Goal: Book appointment/travel/reservation

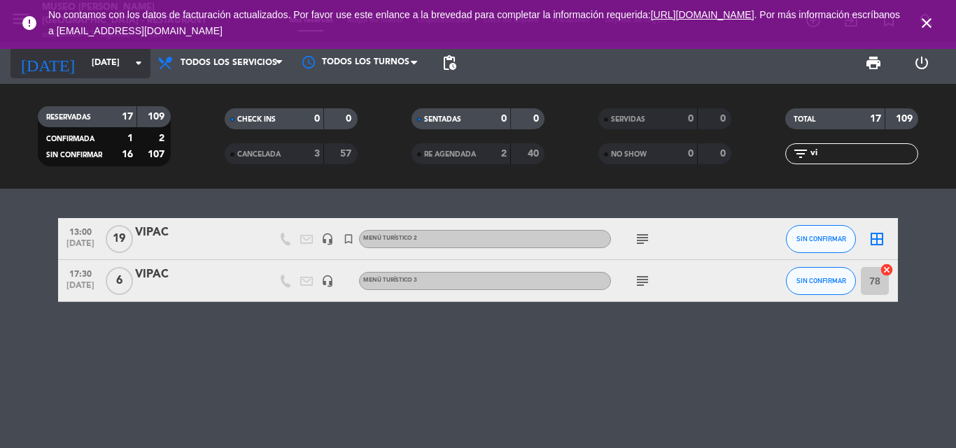
click at [85, 68] on input "[DATE]" at bounding box center [144, 63] width 118 height 24
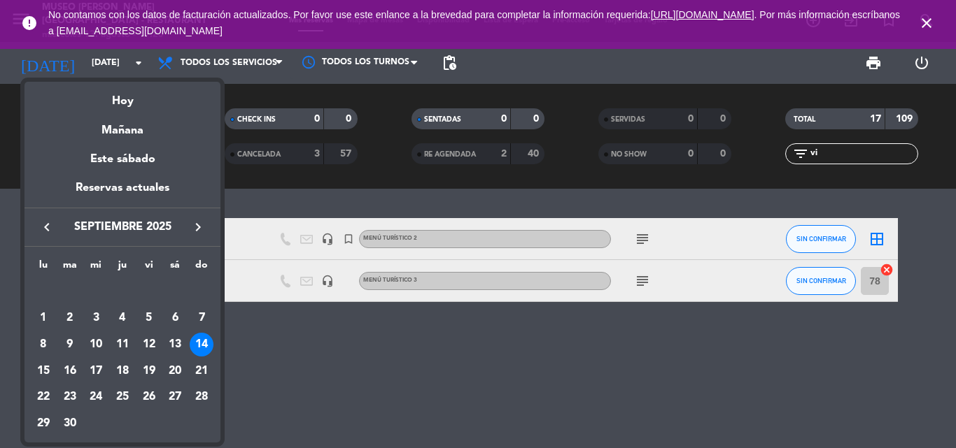
click at [46, 227] on icon "keyboard_arrow_left" at bounding box center [46, 227] width 17 height 17
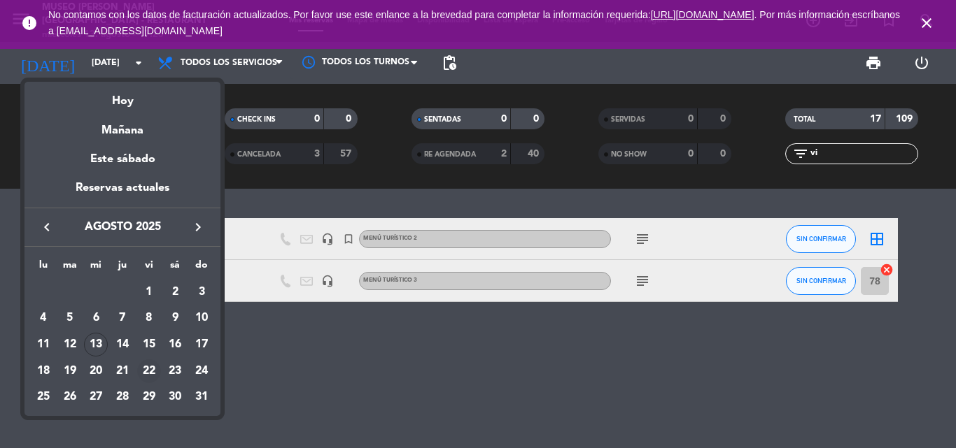
click at [149, 371] on div "22" at bounding box center [149, 372] width 24 height 24
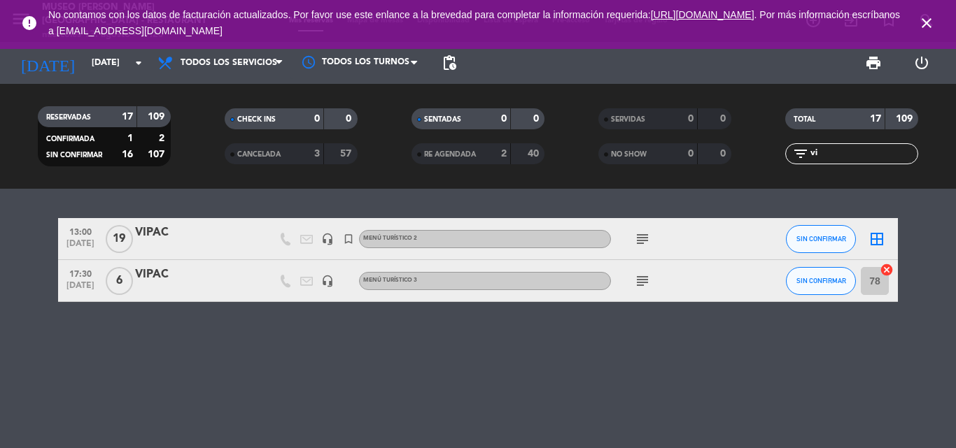
type input "vie. 22 ago."
drag, startPoint x: 844, startPoint y: 159, endPoint x: 646, endPoint y: 151, distance: 198.1
click at [646, 152] on div "RESERVADAS 17 109 CONFIRMADA 1 2 SIN CONFIRMAR 16 107 CHECK INS 0 0 CANCELADA 3…" at bounding box center [478, 136] width 956 height 77
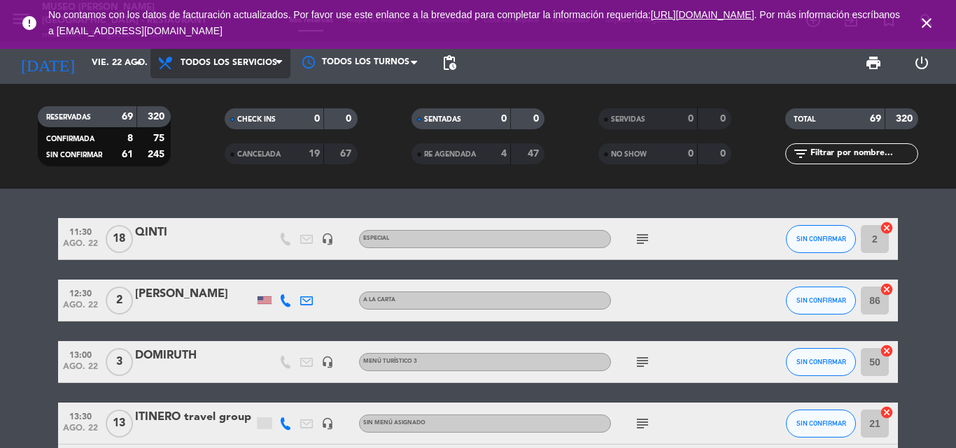
click at [207, 57] on span "Todos los servicios" at bounding box center [220, 63] width 140 height 31
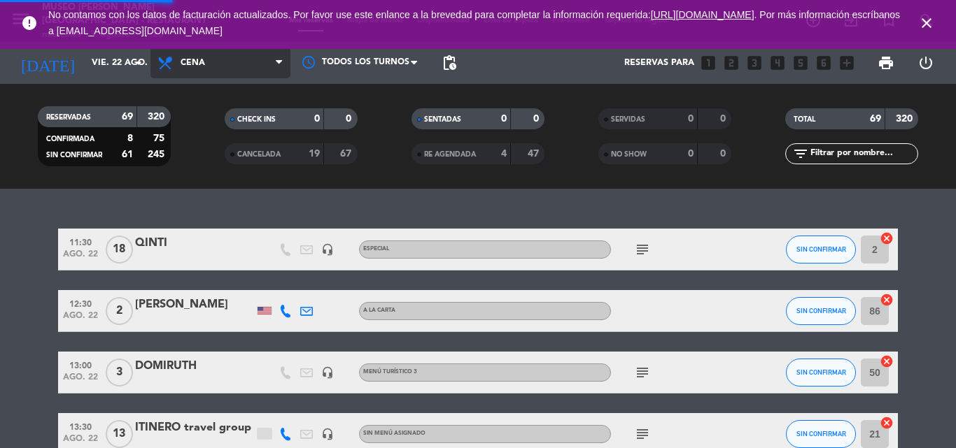
click at [190, 187] on div "menu [GEOGRAPHIC_DATA][PERSON_NAME] - Restaurant [DATE] 13. agosto - 17:25 Mis …" at bounding box center [478, 94] width 956 height 189
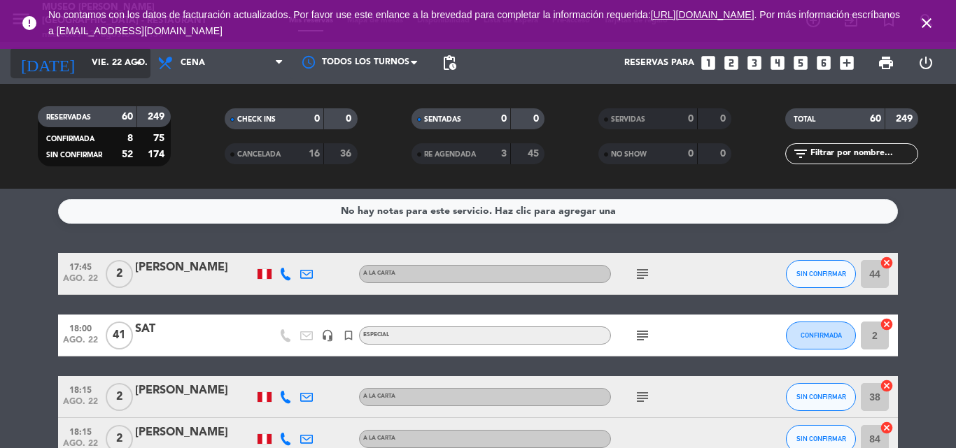
click at [85, 65] on input "vie. 22 ago." at bounding box center [144, 63] width 118 height 24
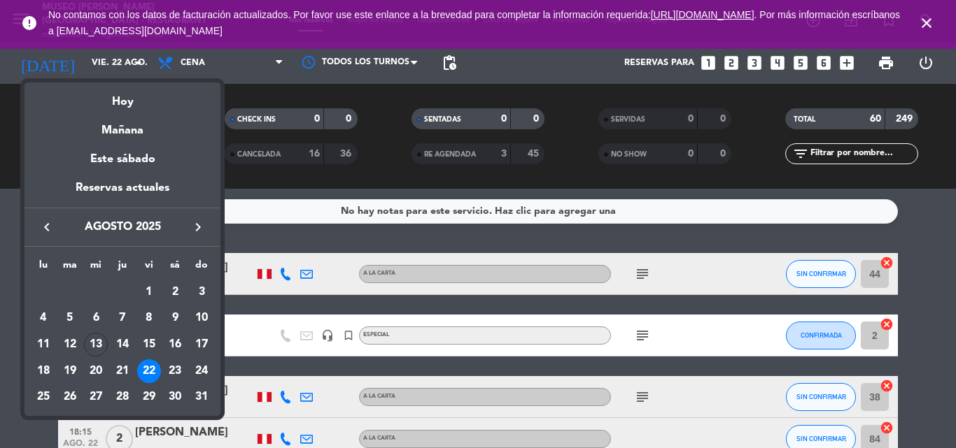
click at [201, 369] on div "24" at bounding box center [202, 372] width 24 height 24
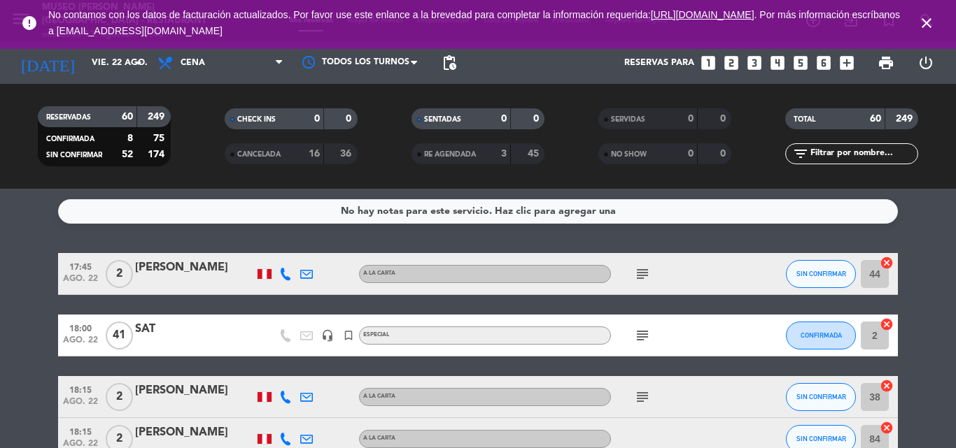
type input "dom. 24 ago."
click at [932, 15] on icon "close" at bounding box center [926, 23] width 17 height 17
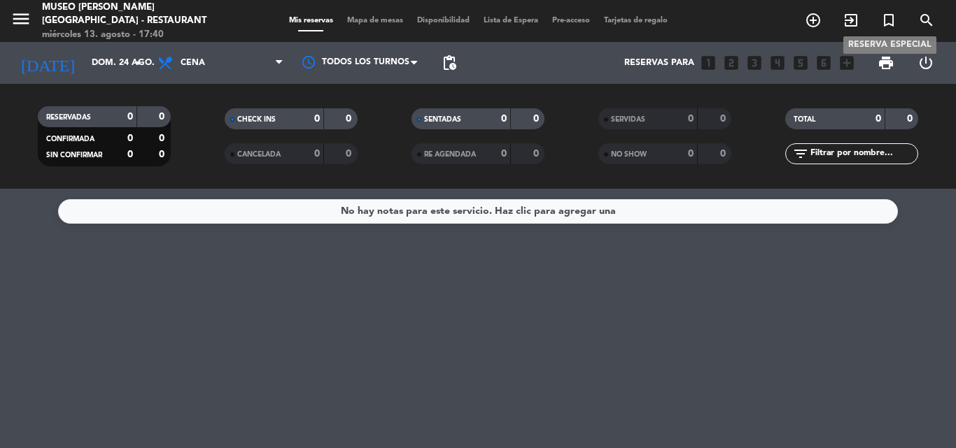
click at [890, 18] on icon "turned_in_not" at bounding box center [888, 20] width 17 height 17
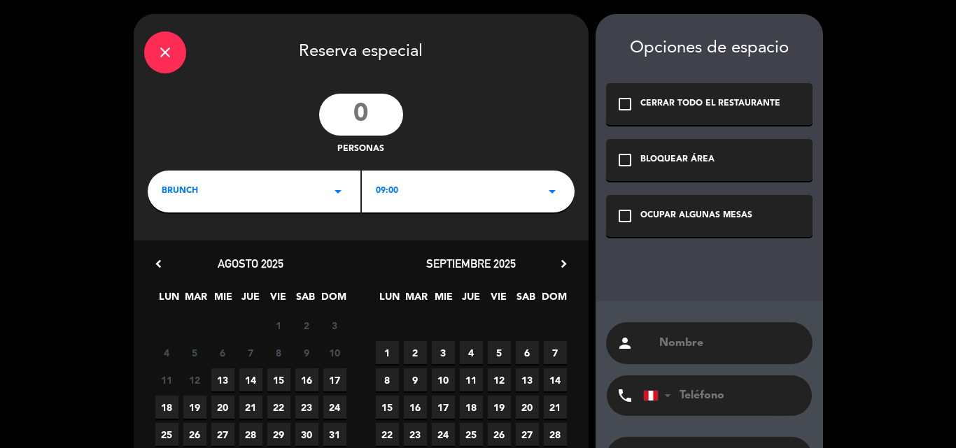
click at [360, 113] on input "number" at bounding box center [361, 115] width 84 height 42
type input "22"
click at [206, 196] on div "BRUNCH arrow_drop_down" at bounding box center [254, 192] width 213 height 42
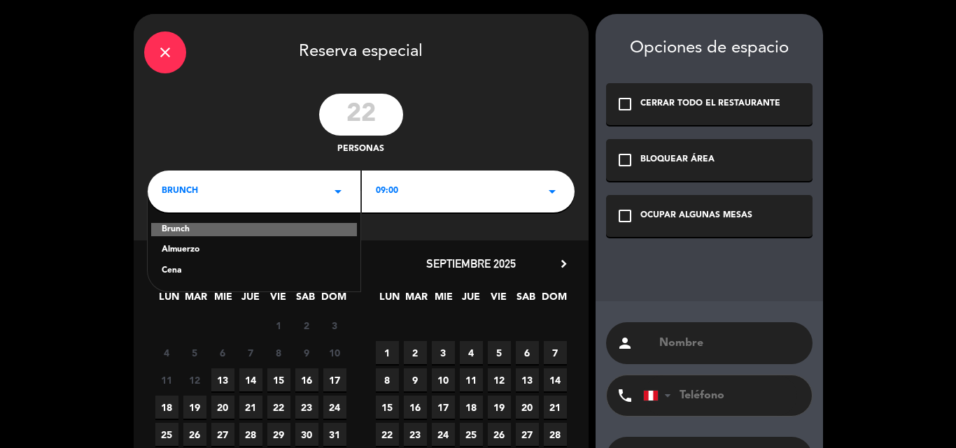
click at [195, 248] on div "Almuerzo" at bounding box center [254, 250] width 185 height 14
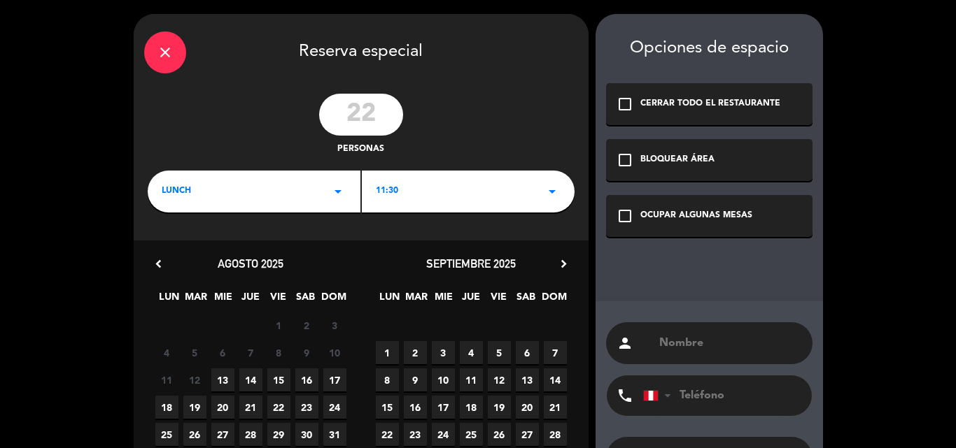
click at [203, 185] on div "lunch arrow_drop_down" at bounding box center [254, 192] width 213 height 42
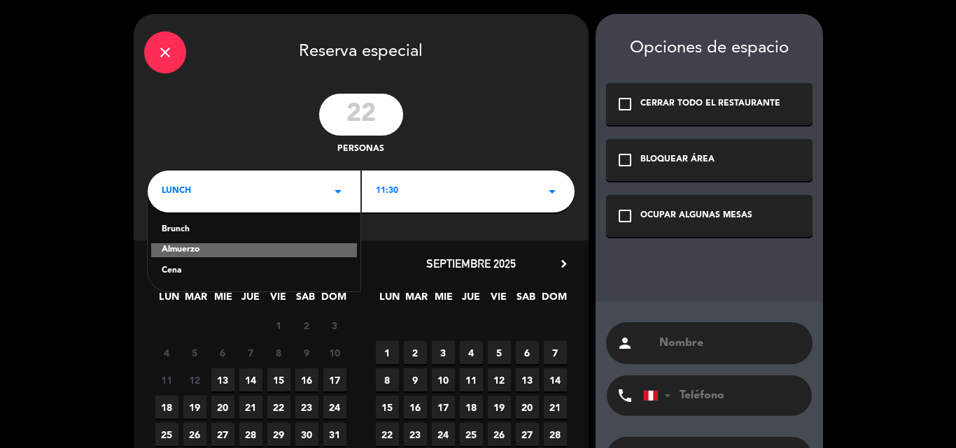
click at [187, 255] on div "Almuerzo" at bounding box center [254, 250] width 206 height 14
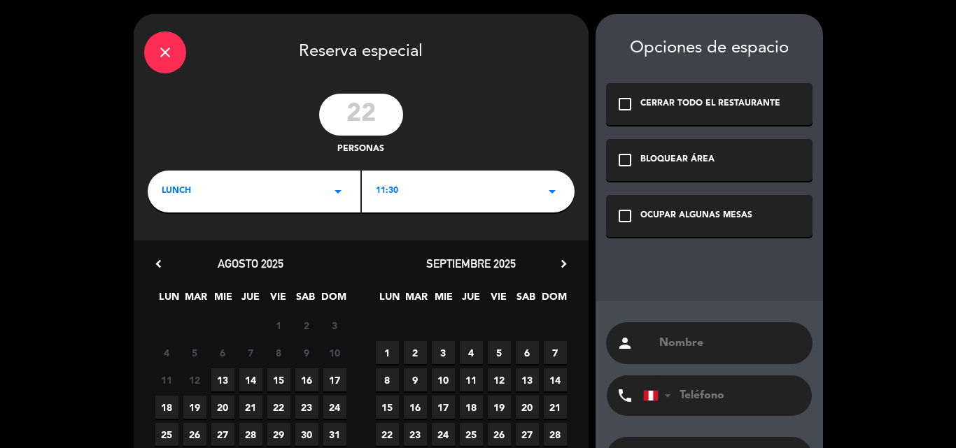
click at [416, 186] on div "11:30 arrow_drop_down" at bounding box center [468, 192] width 213 height 42
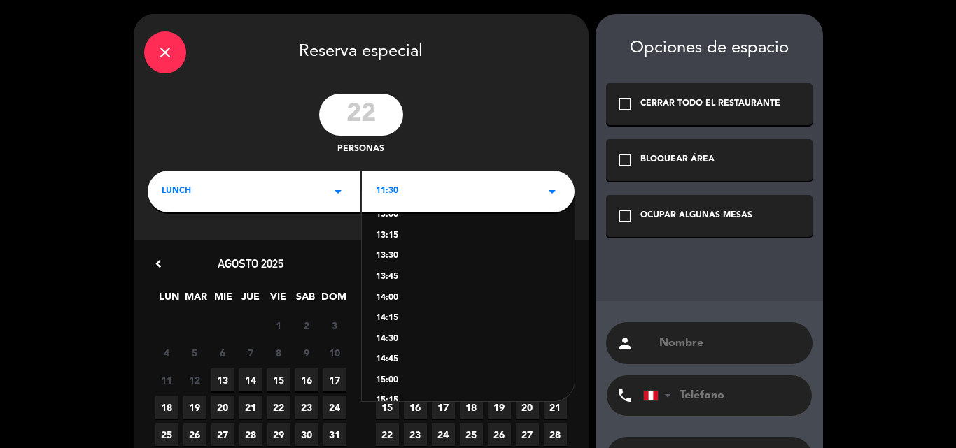
scroll to position [140, 0]
click at [393, 295] on div "14:00" at bounding box center [468, 297] width 185 height 14
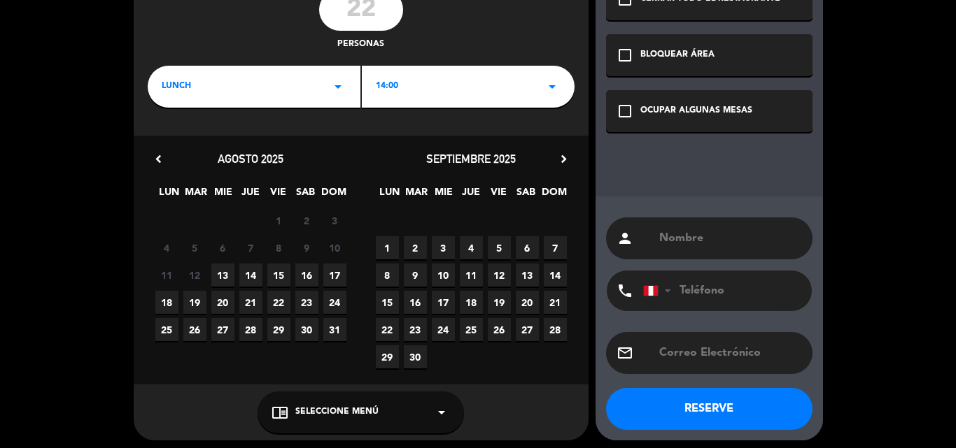
scroll to position [111, 0]
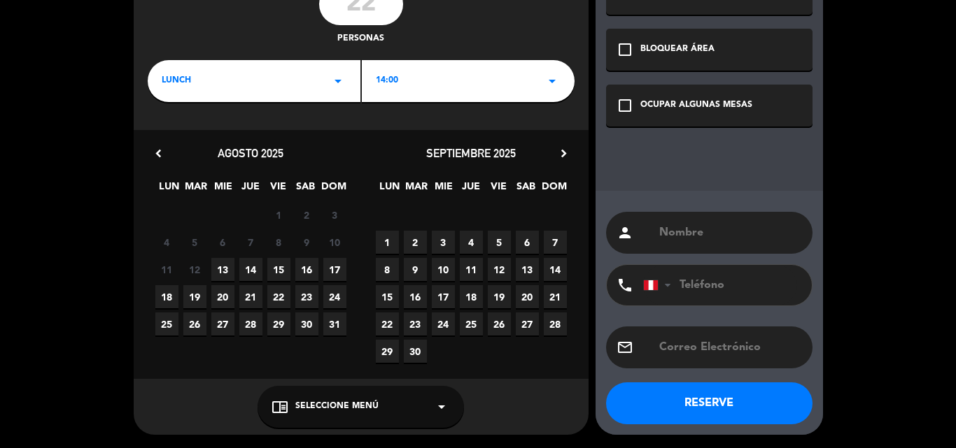
click at [391, 78] on span "14:00" at bounding box center [387, 81] width 22 height 14
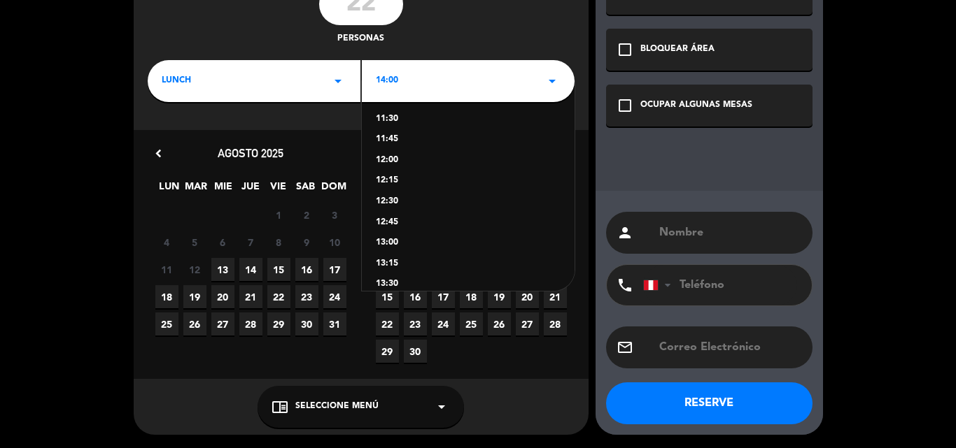
click at [390, 283] on div "13:30" at bounding box center [468, 285] width 185 height 14
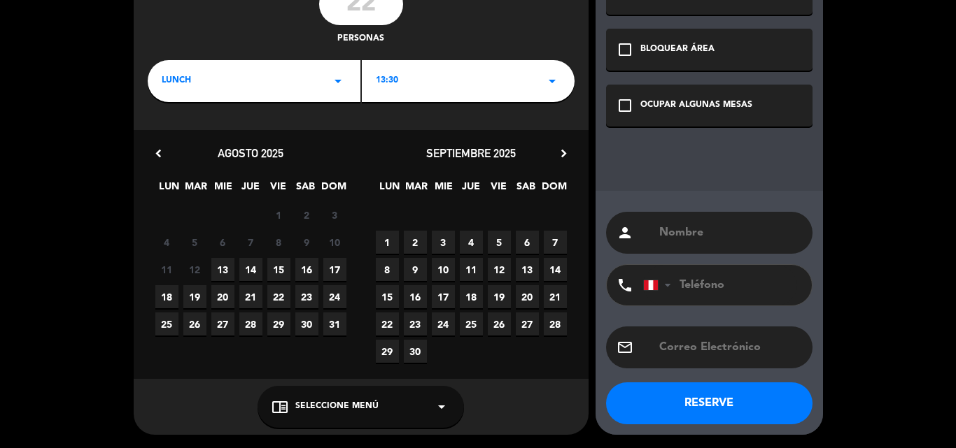
click at [333, 295] on span "24" at bounding box center [334, 296] width 23 height 23
click at [368, 407] on span "Seleccione Menú" at bounding box center [336, 407] width 83 height 14
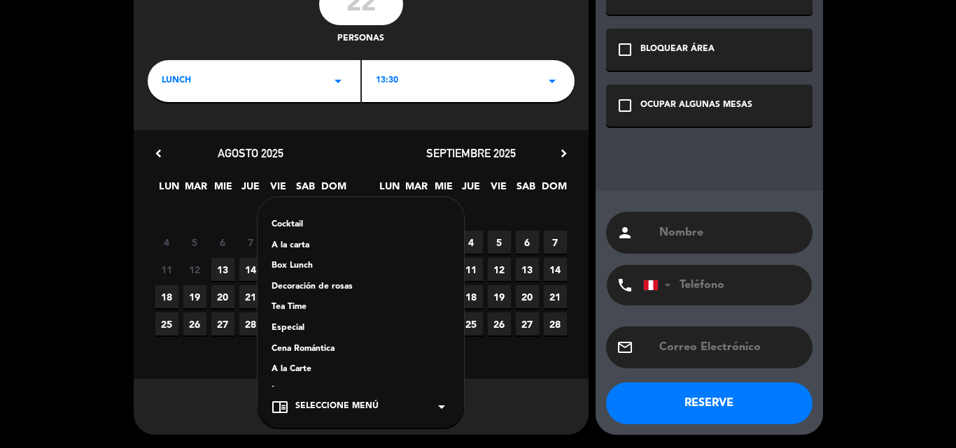
click at [291, 246] on div "A la carta" at bounding box center [360, 246] width 178 height 14
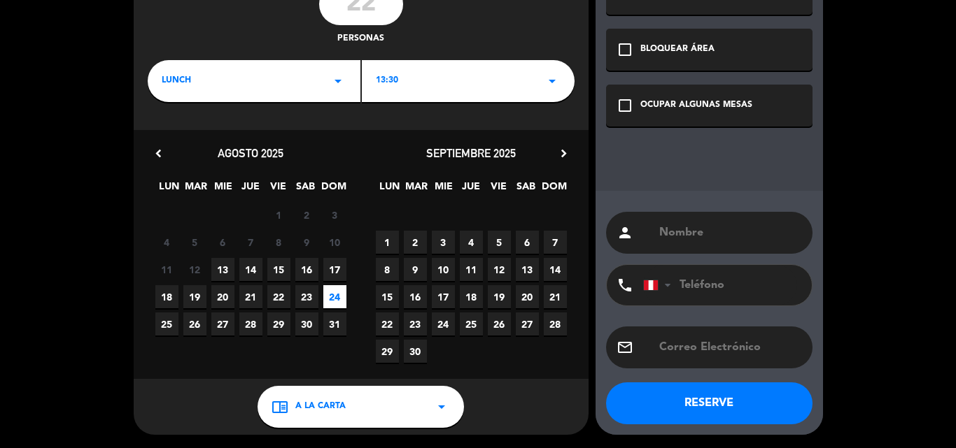
click at [627, 102] on icon "check_box_outline_blank" at bounding box center [624, 105] width 17 height 17
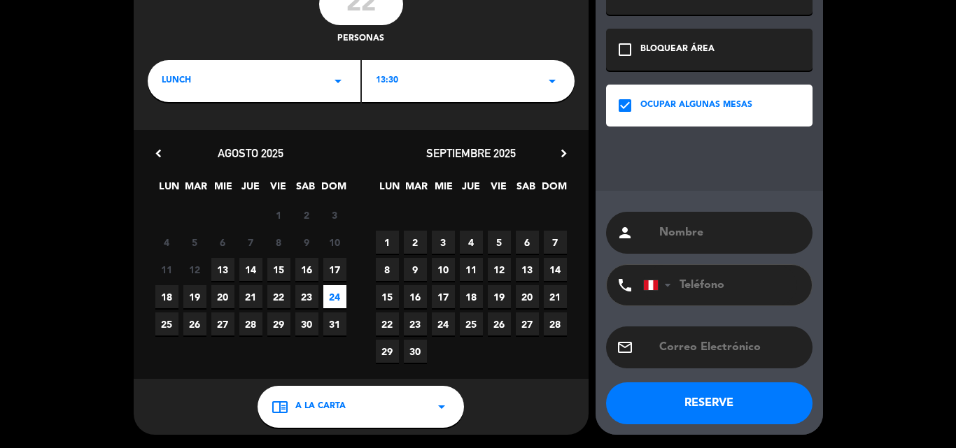
click at [693, 226] on input "text" at bounding box center [730, 233] width 144 height 20
type input "[PERSON_NAME]"
drag, startPoint x: 678, startPoint y: 399, endPoint x: 476, endPoint y: 140, distance: 328.4
click at [678, 397] on button "RESERVE" at bounding box center [709, 404] width 206 height 42
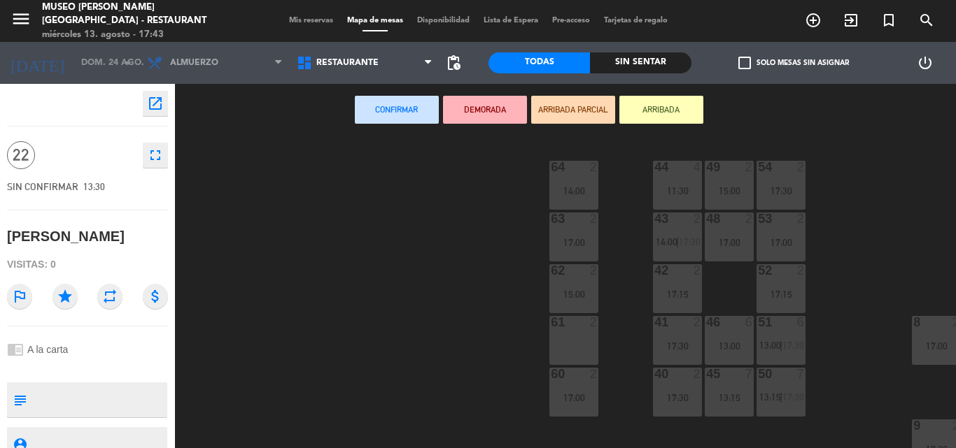
click at [159, 101] on icon "open_in_new" at bounding box center [155, 103] width 17 height 17
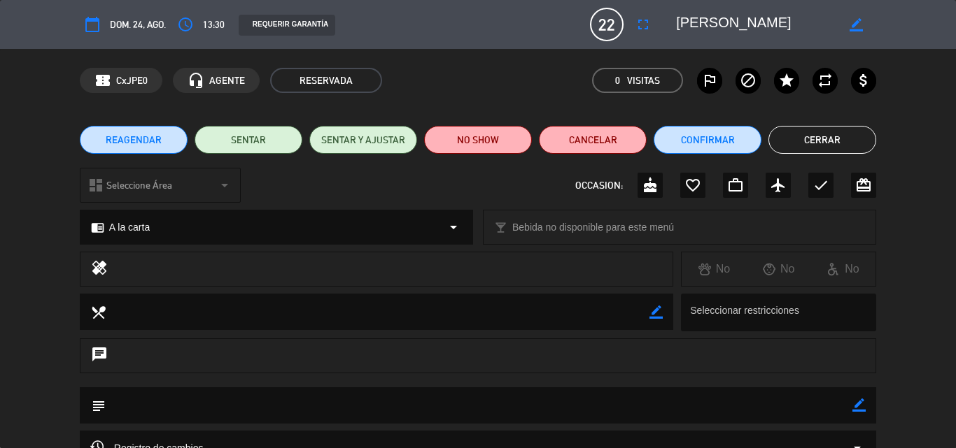
click at [807, 141] on button "Cerrar" at bounding box center [822, 140] width 108 height 28
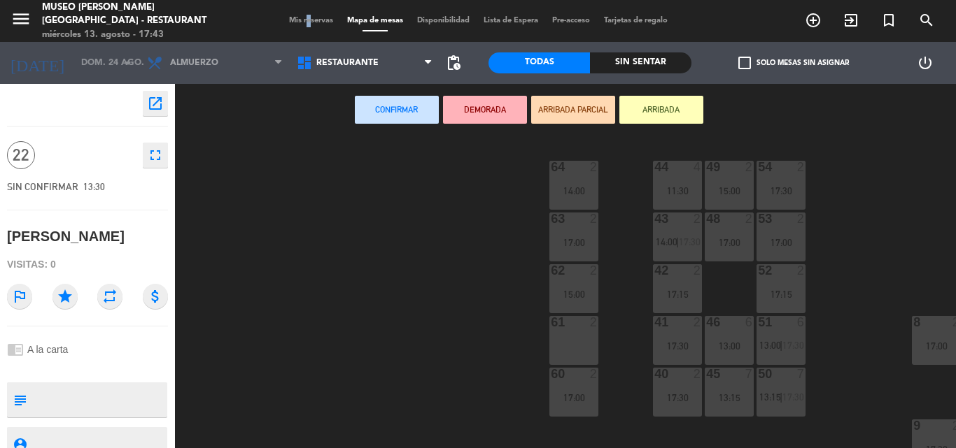
click at [297, 25] on div "Mis reservas Mapa de mesas Disponibilidad Lista de Espera Pre-acceso Tarjetas d…" at bounding box center [478, 21] width 392 height 13
click at [298, 17] on span "Mis reservas" at bounding box center [311, 21] width 58 height 8
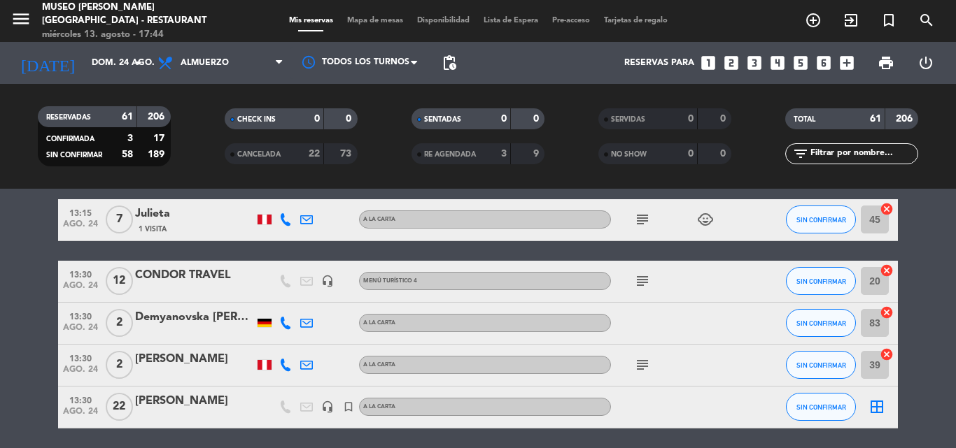
scroll to position [560, 0]
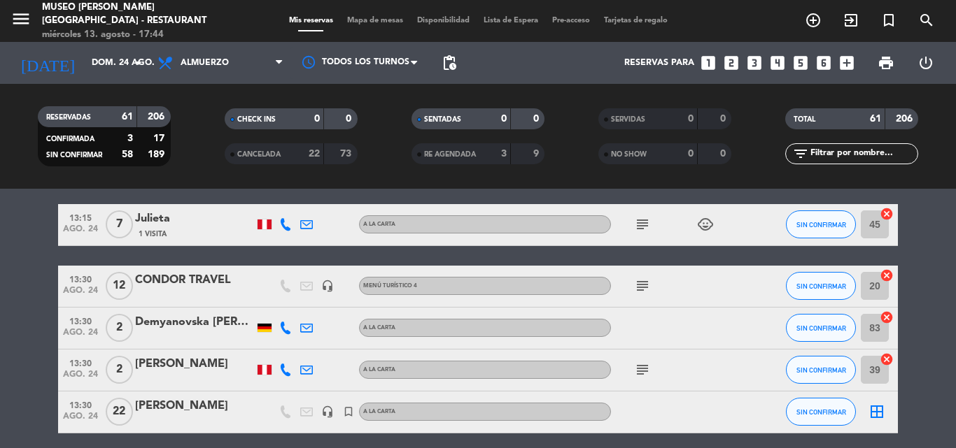
click at [164, 402] on div "[PERSON_NAME]" at bounding box center [194, 406] width 119 height 18
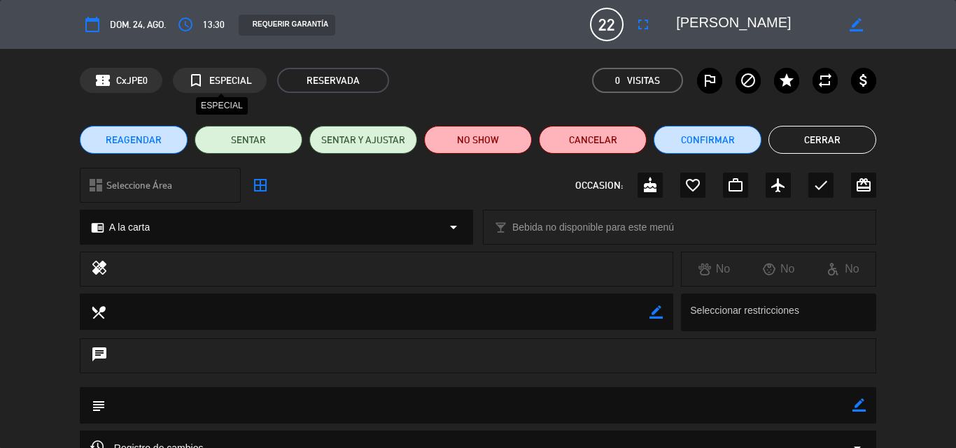
drag, startPoint x: 225, startPoint y: 79, endPoint x: 546, endPoint y: 59, distance: 321.7
click at [225, 78] on span "ESPECIAL" at bounding box center [230, 81] width 43 height 16
click at [206, 25] on span "13:30" at bounding box center [214, 25] width 22 height 16
click at [143, 136] on span "REAGENDAR" at bounding box center [134, 140] width 56 height 15
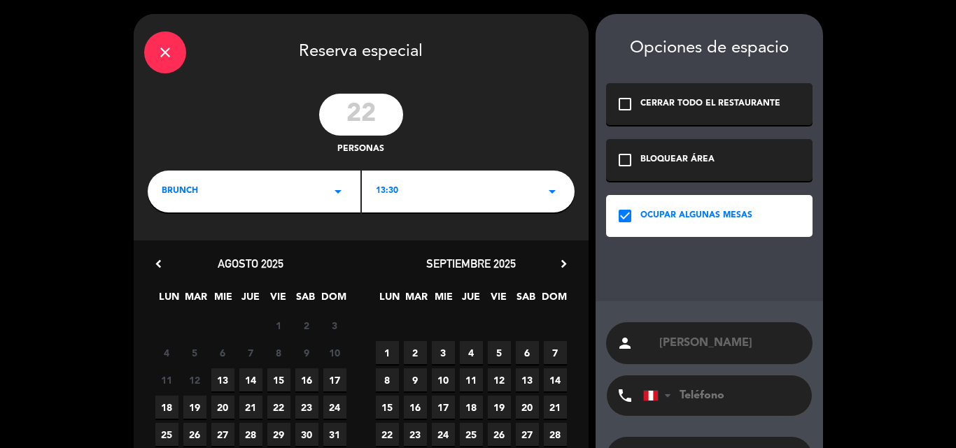
click at [254, 187] on div "BRUNCH arrow_drop_down" at bounding box center [254, 192] width 213 height 42
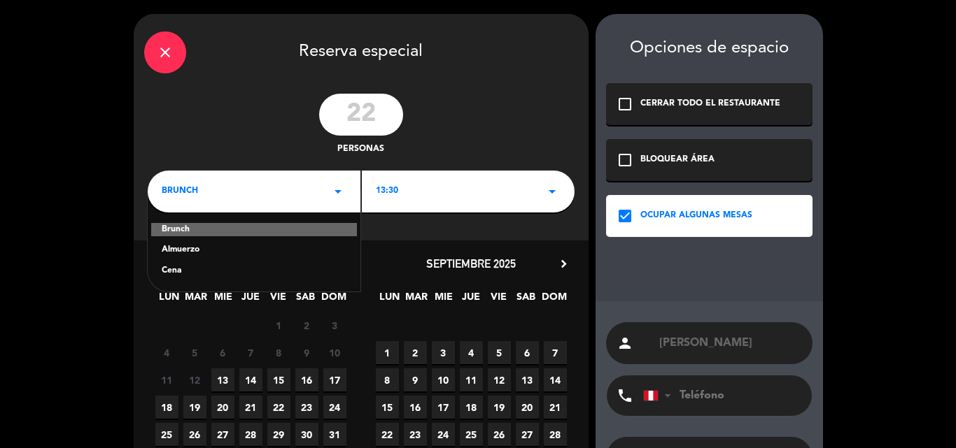
click at [180, 248] on div "Almuerzo" at bounding box center [254, 250] width 185 height 14
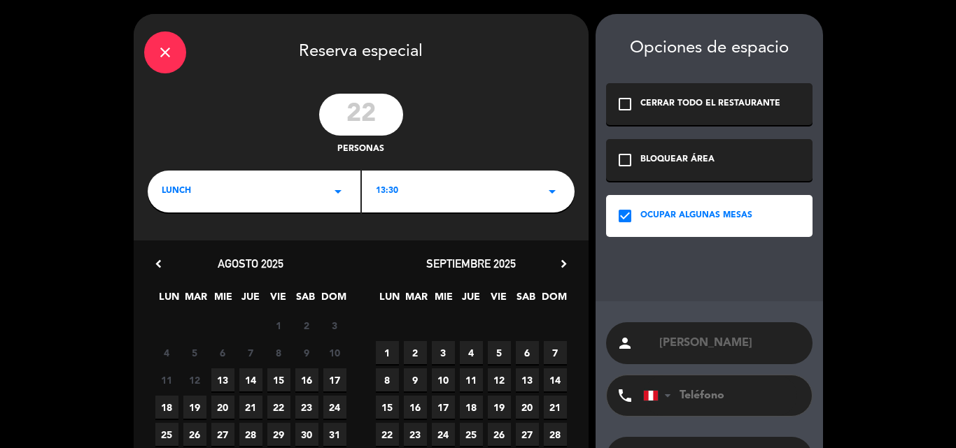
click at [420, 181] on div "13:30 arrow_drop_down" at bounding box center [468, 192] width 213 height 42
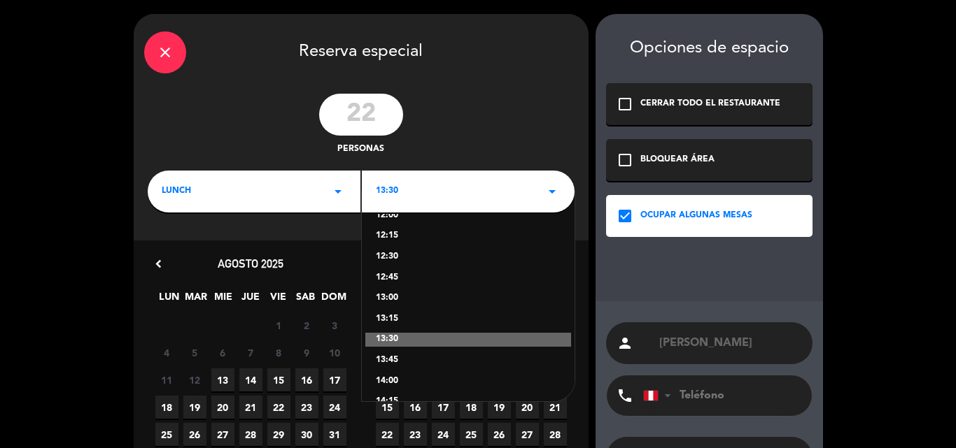
scroll to position [70, 0]
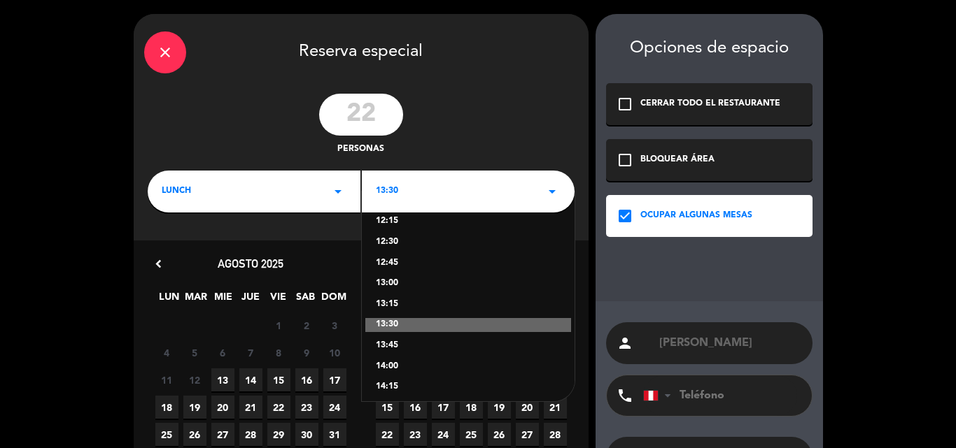
click at [393, 344] on div "13:45" at bounding box center [468, 346] width 185 height 14
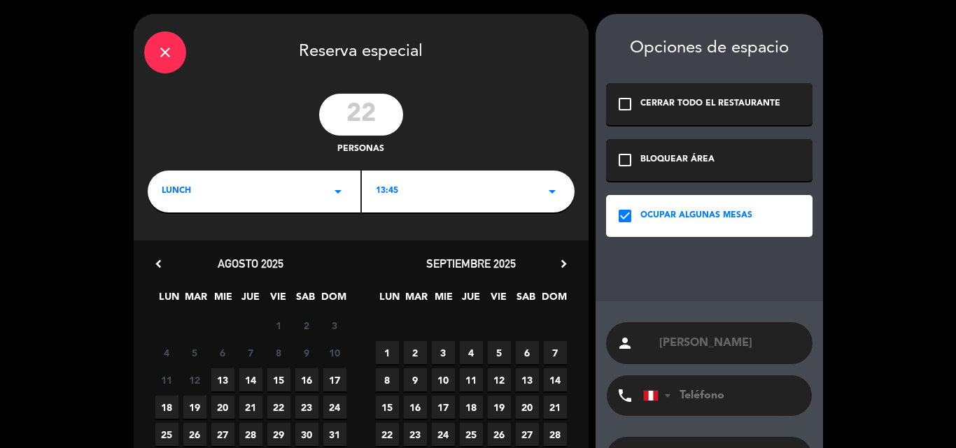
scroll to position [111, 0]
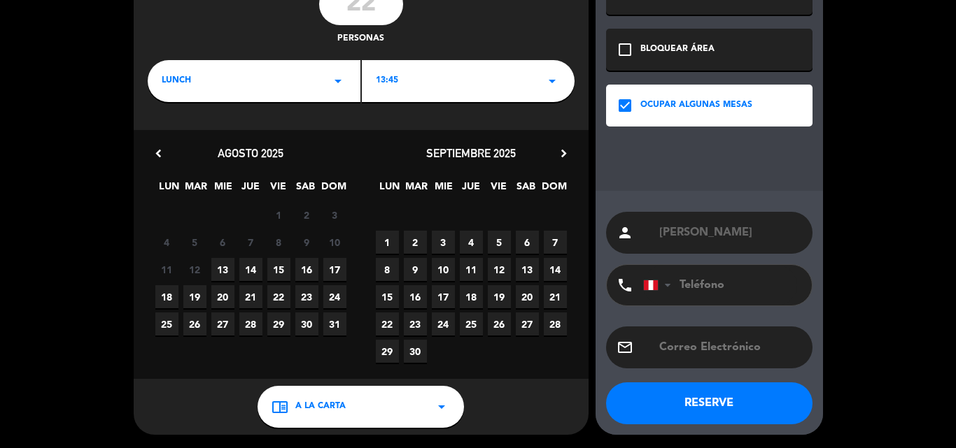
click at [336, 297] on span "24" at bounding box center [334, 296] width 23 height 23
click at [688, 405] on button "RESERVE" at bounding box center [709, 404] width 206 height 42
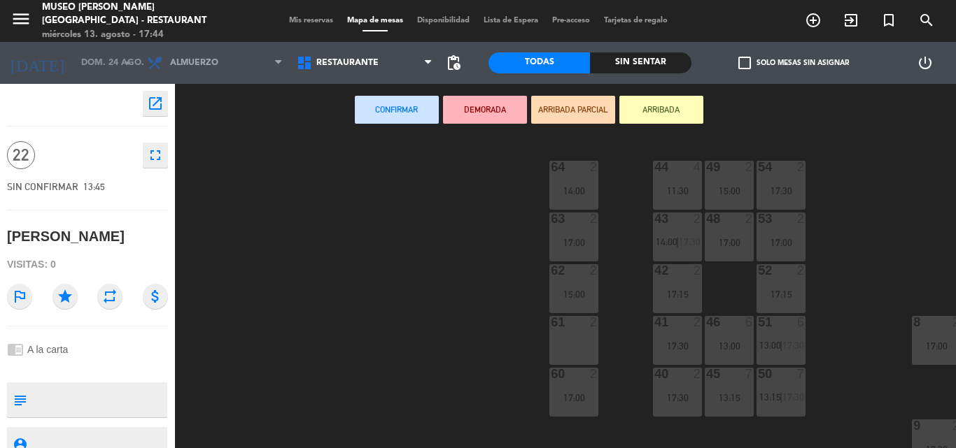
click at [155, 97] on icon "open_in_new" at bounding box center [155, 103] width 17 height 17
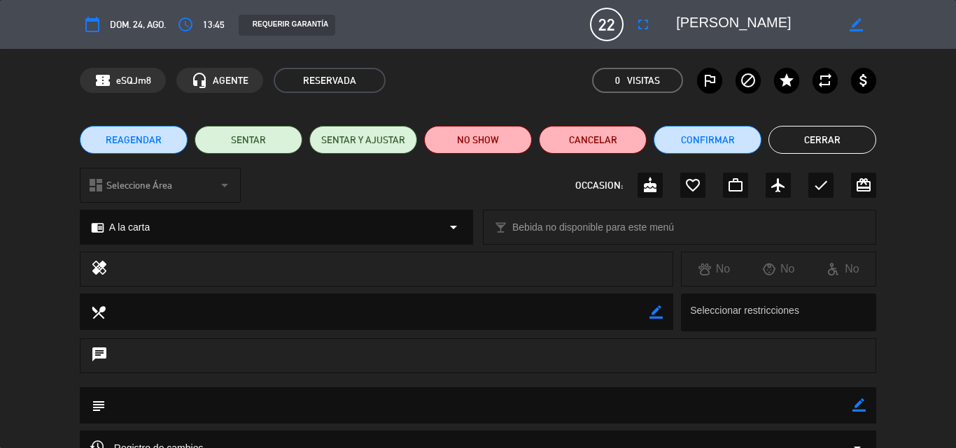
click at [857, 406] on icon "border_color" at bounding box center [858, 405] width 13 height 13
click at [237, 411] on textarea at bounding box center [479, 406] width 746 height 36
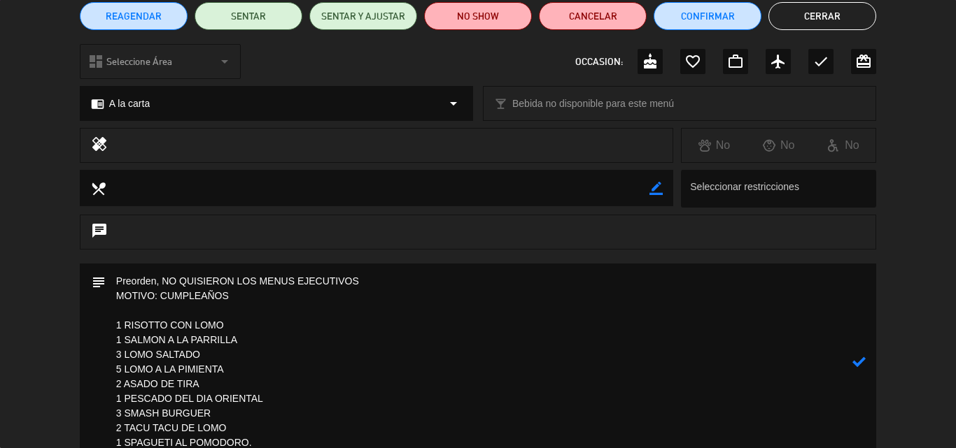
scroll to position [153, 0]
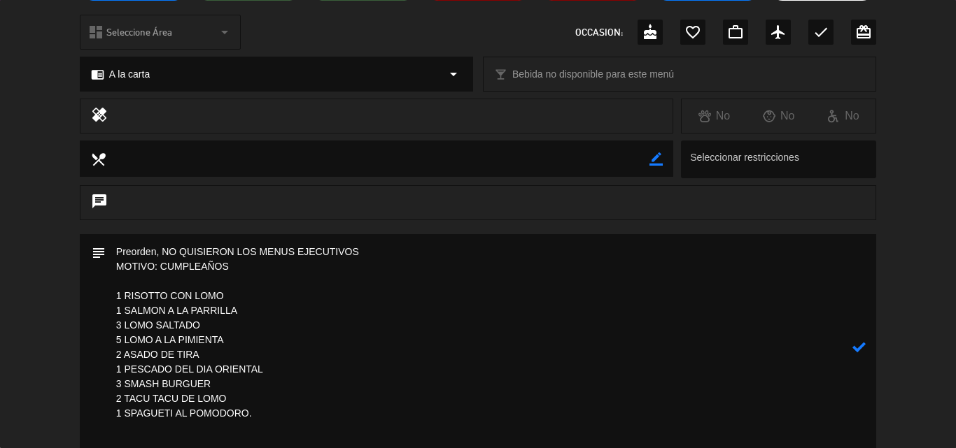
click at [125, 283] on textarea at bounding box center [479, 347] width 746 height 227
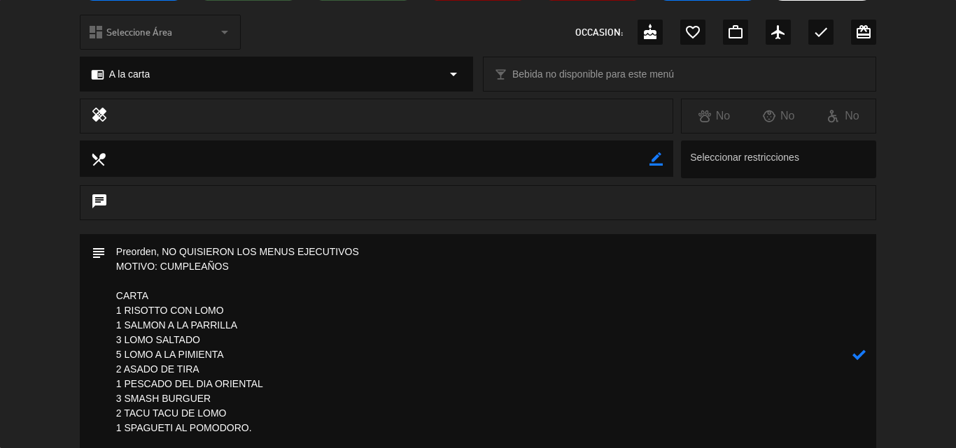
scroll to position [223, 0]
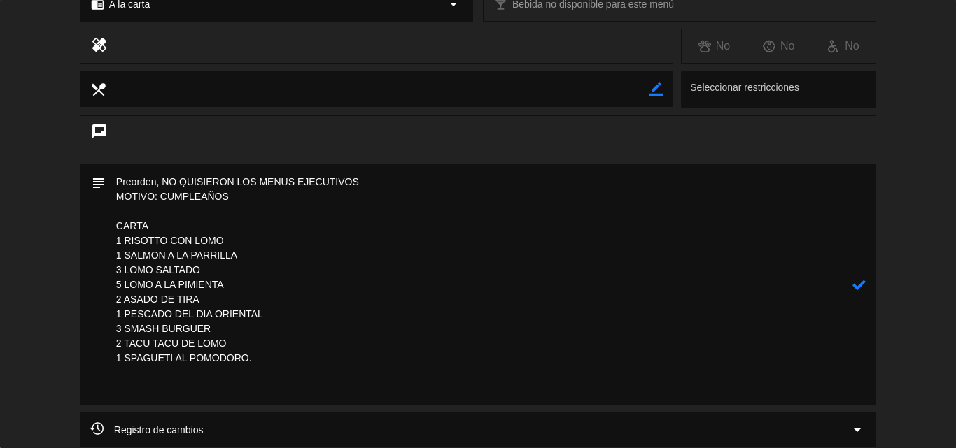
click at [120, 376] on textarea at bounding box center [479, 284] width 746 height 241
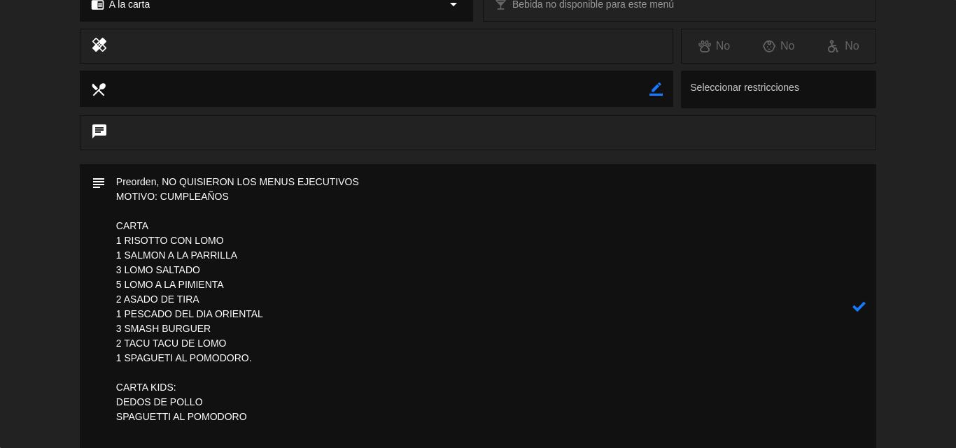
click at [115, 406] on textarea at bounding box center [479, 306] width 746 height 285
click at [113, 419] on textarea at bounding box center [479, 306] width 746 height 285
click at [120, 399] on textarea at bounding box center [479, 306] width 746 height 285
click at [117, 416] on textarea at bounding box center [479, 306] width 746 height 285
click at [261, 412] on textarea at bounding box center [479, 306] width 746 height 285
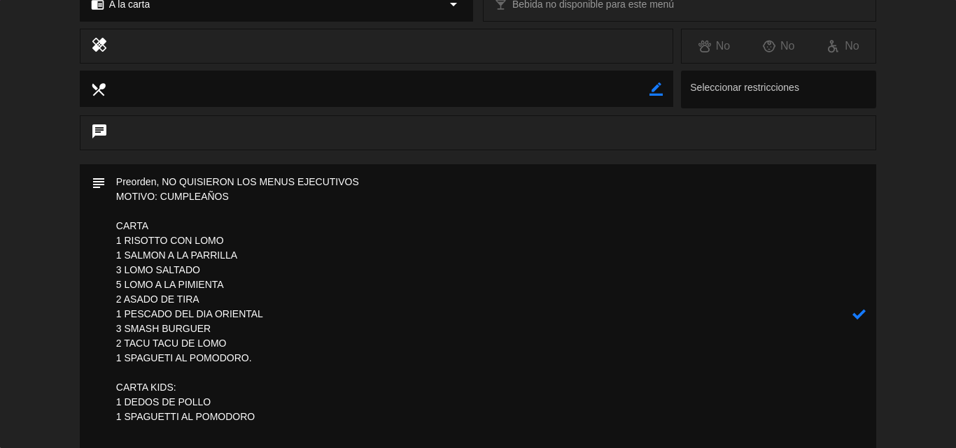
click at [115, 402] on textarea at bounding box center [479, 314] width 746 height 300
click at [277, 416] on textarea at bounding box center [479, 314] width 746 height 300
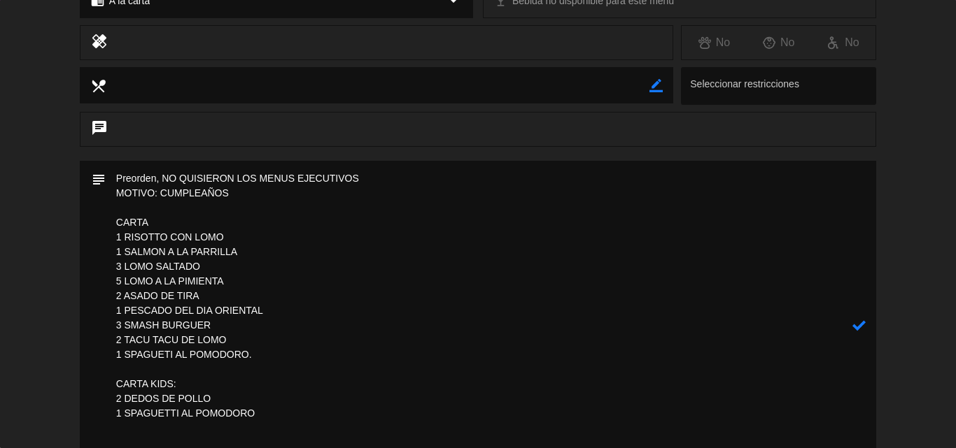
scroll to position [157, 0]
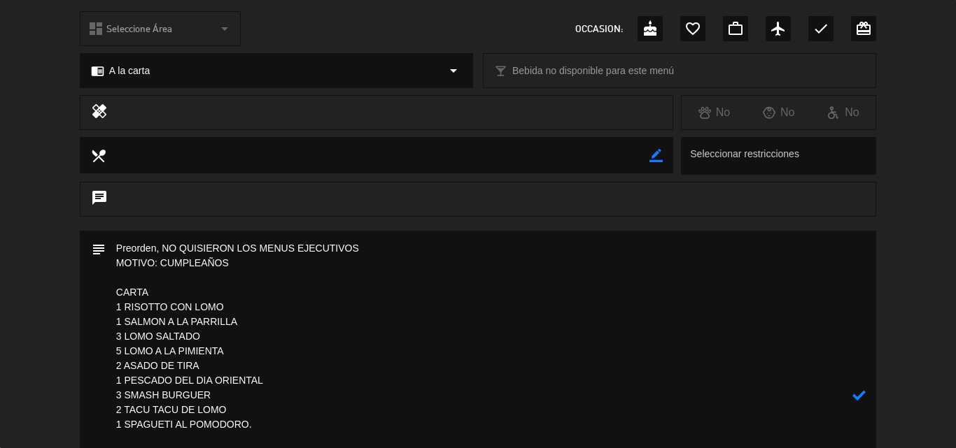
click at [264, 420] on textarea at bounding box center [479, 395] width 746 height 329
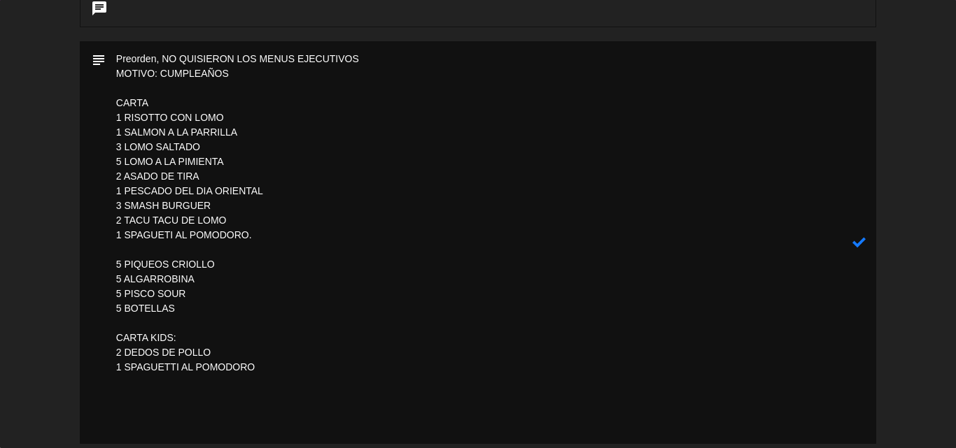
scroll to position [352, 0]
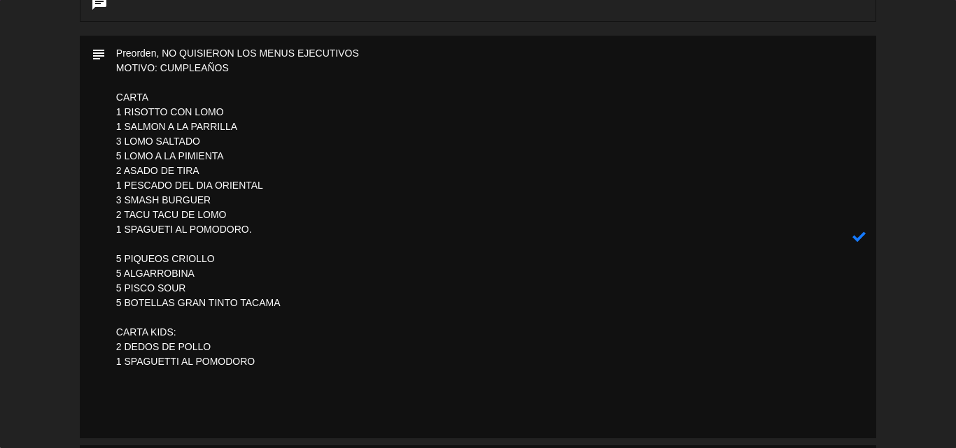
drag, startPoint x: 117, startPoint y: 95, endPoint x: 271, endPoint y: 363, distance: 309.0
click at [271, 363] on textarea at bounding box center [479, 237] width 746 height 403
click at [355, 251] on textarea at bounding box center [479, 237] width 746 height 403
click at [862, 238] on icon at bounding box center [858, 236] width 13 height 13
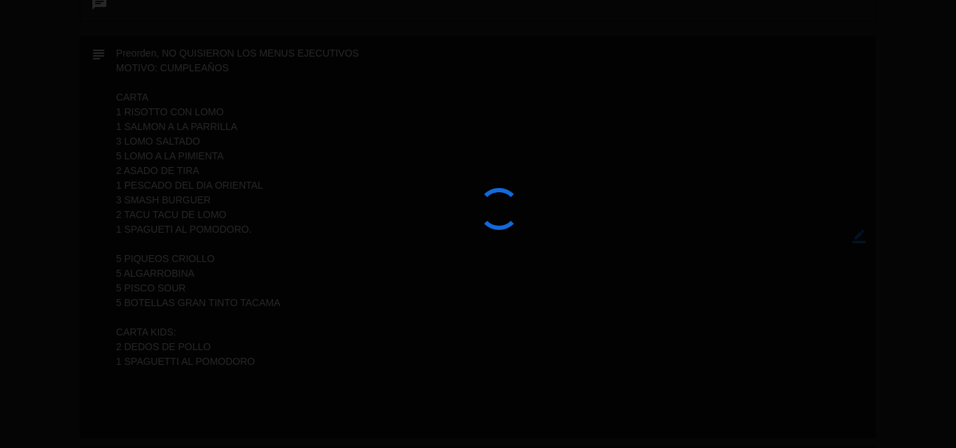
type textarea "Preorden, NO QUISIERON LOS MENUS EJECUTIVOS MOTIVO: CUMPLEAÑOS CARTA 1 RISOTTO …"
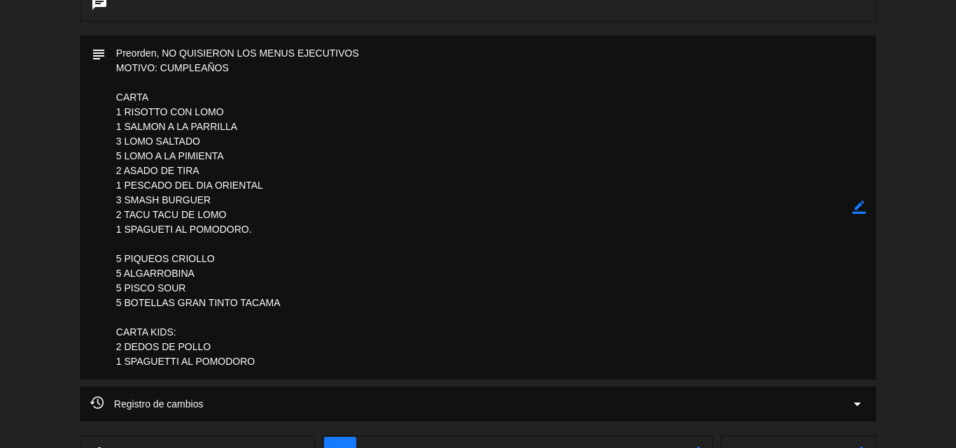
type textarea "Preorden, NO QUISIERON LOS MENUS EJECUTIVOS MOTIVO: CUMPLEAÑOS CARTA 1 RISOTTO …"
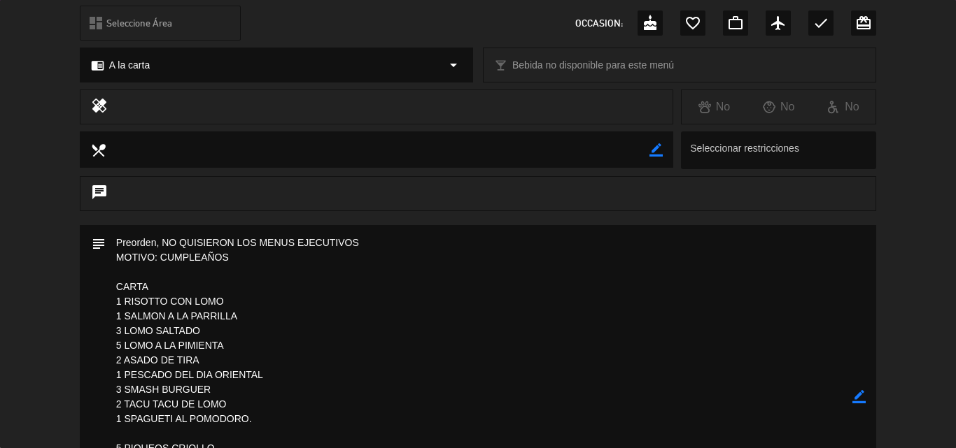
scroll to position [0, 0]
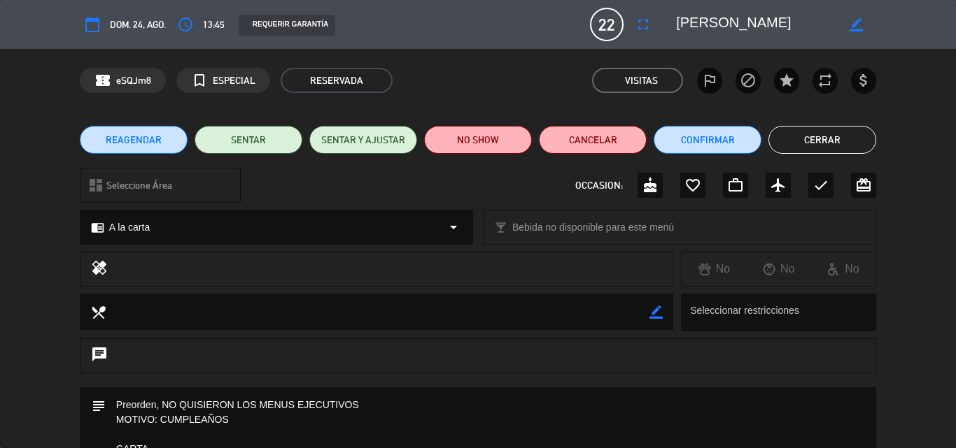
click at [816, 142] on button "Cerrar" at bounding box center [822, 140] width 108 height 28
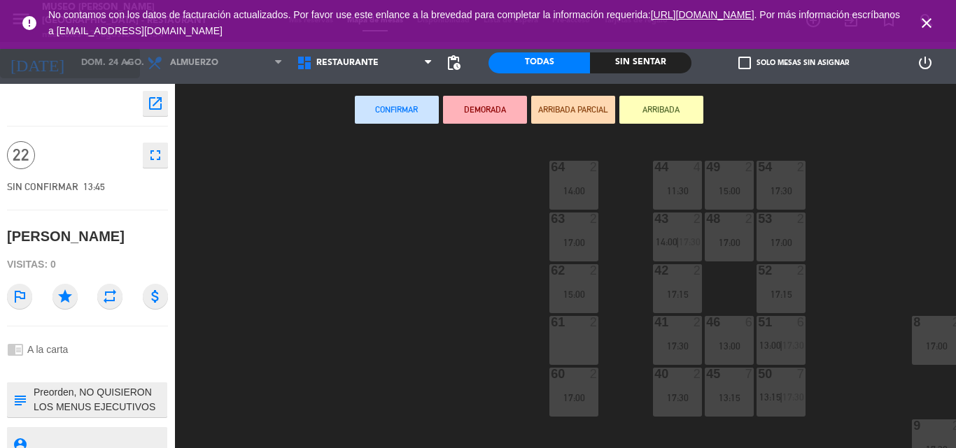
click at [74, 60] on input "dom. 24 ago." at bounding box center [133, 63] width 118 height 24
click at [264, 223] on div "44 4 11:30 49 2 15:00 54 2 17:30 64 2 14:00 48 2 17:00 53 2 17:00 63 2 17:00 43…" at bounding box center [570, 292] width 771 height 312
click at [925, 22] on icon "close" at bounding box center [926, 23] width 17 height 17
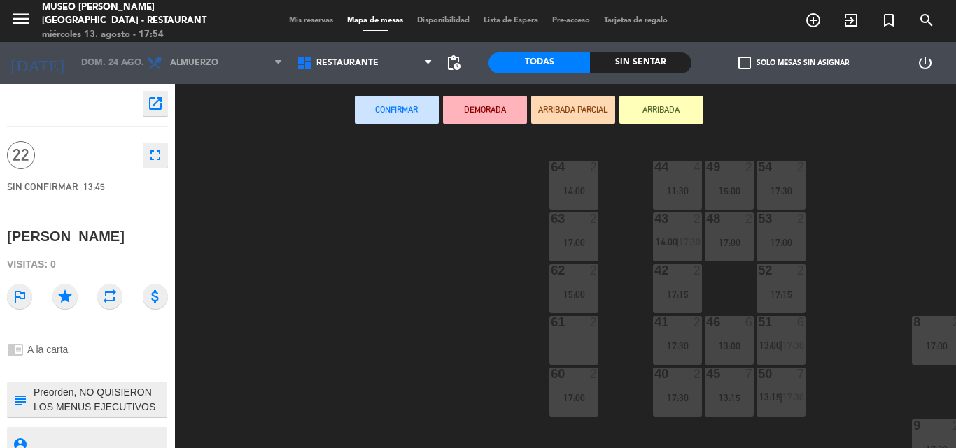
click at [308, 19] on span "Mis reservas" at bounding box center [311, 21] width 58 height 8
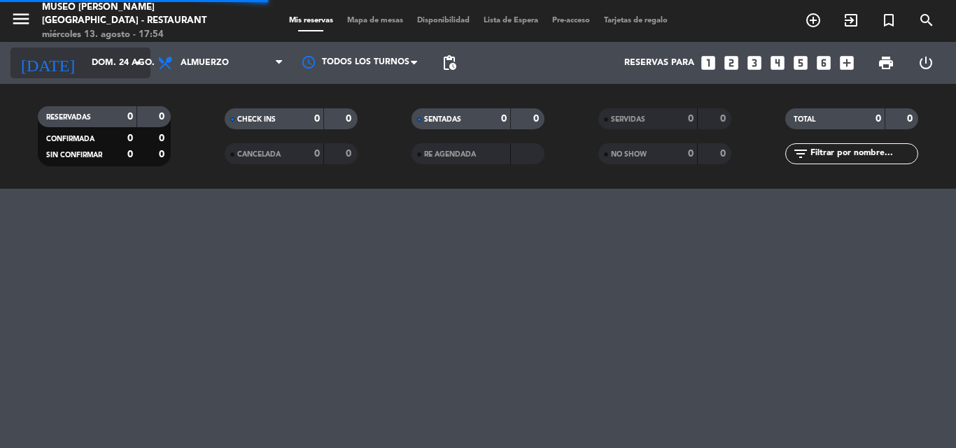
click at [101, 64] on input "dom. 24 ago." at bounding box center [144, 63] width 118 height 24
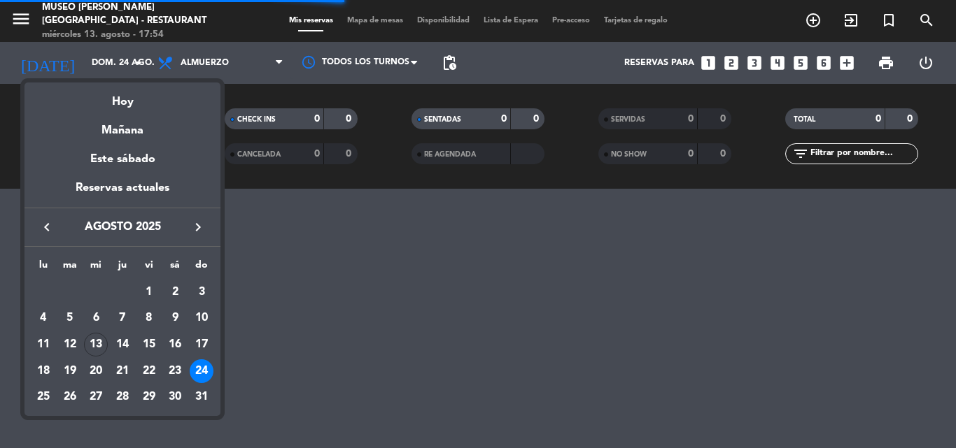
click at [203, 229] on icon "keyboard_arrow_right" at bounding box center [198, 227] width 17 height 17
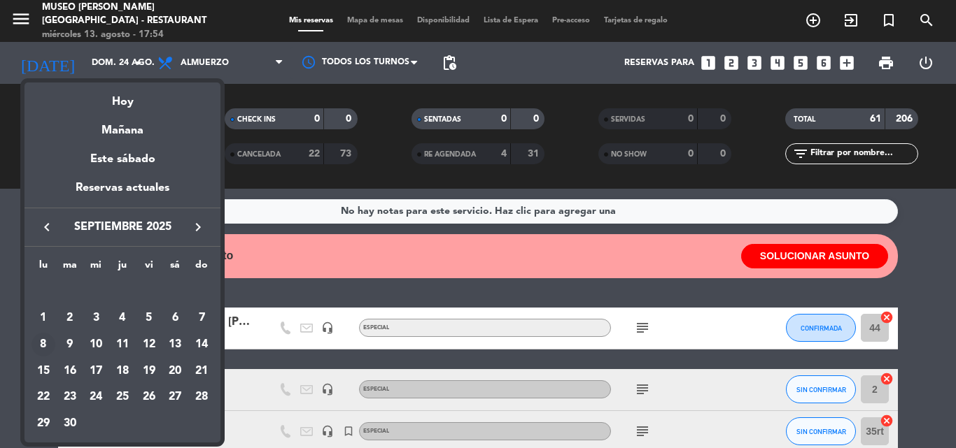
click at [38, 341] on div "8" at bounding box center [43, 345] width 24 height 24
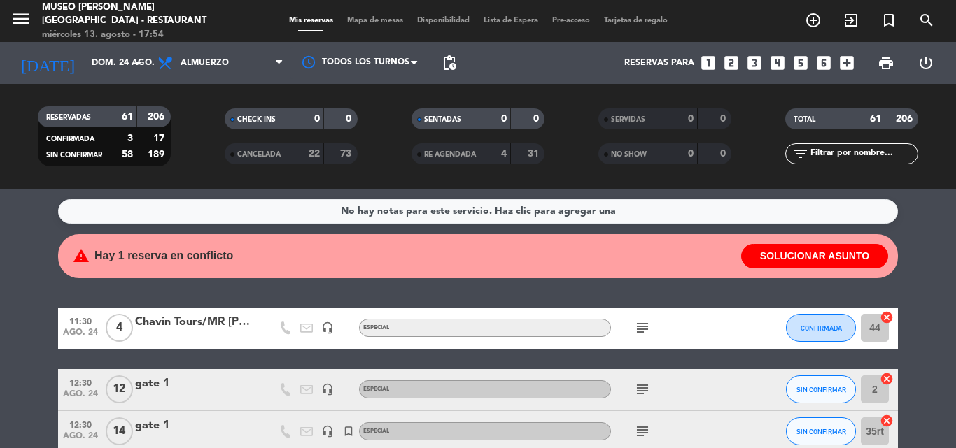
type input "[DATE]"
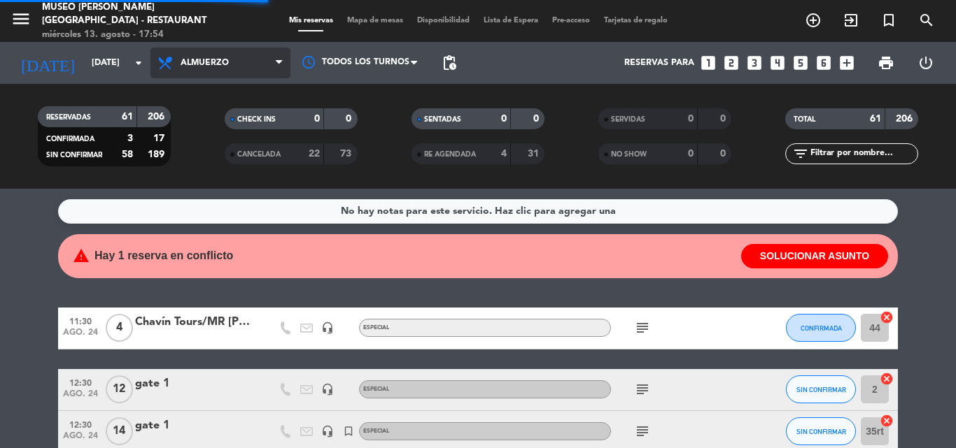
click at [236, 58] on span "Almuerzo" at bounding box center [220, 63] width 140 height 31
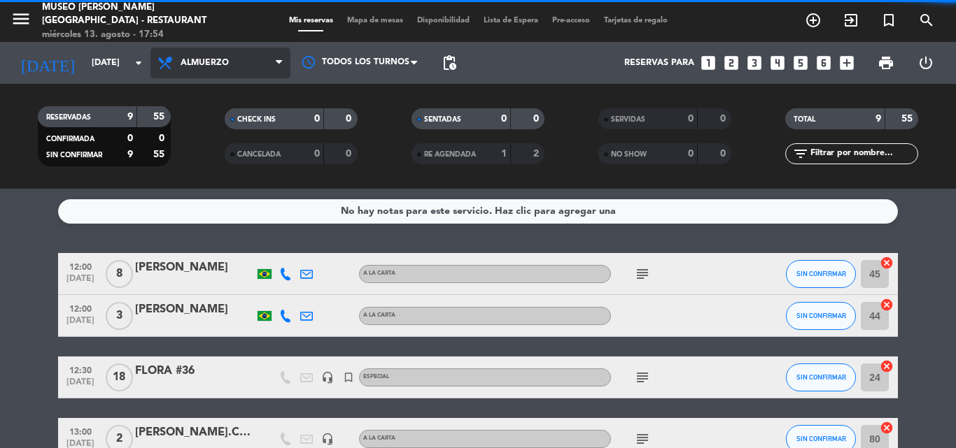
click at [216, 62] on span "Almuerzo" at bounding box center [204, 63] width 48 height 10
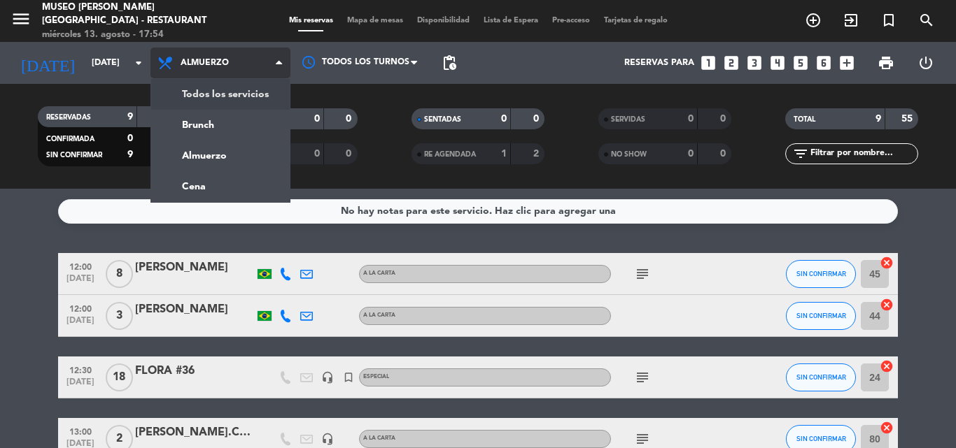
click at [211, 96] on div "menu [GEOGRAPHIC_DATA][PERSON_NAME] - Restaurant [DATE] 13. agosto - 17:54 Mis …" at bounding box center [478, 94] width 956 height 189
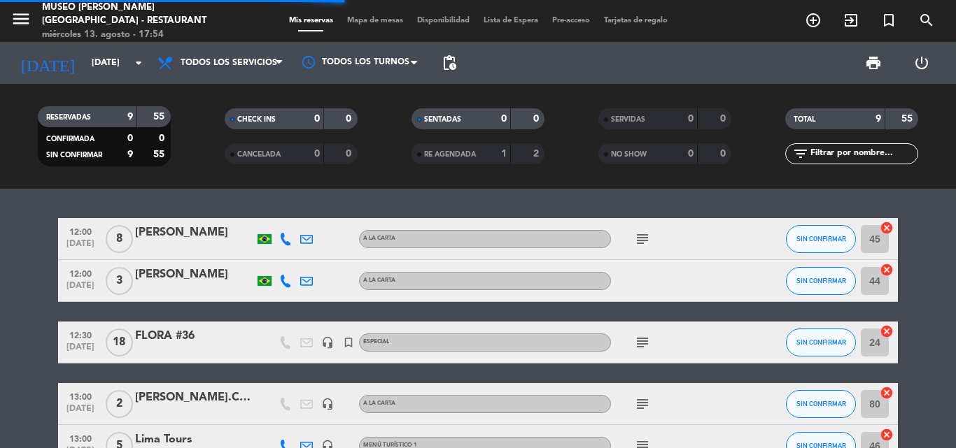
click at [842, 153] on input "text" at bounding box center [863, 153] width 108 height 15
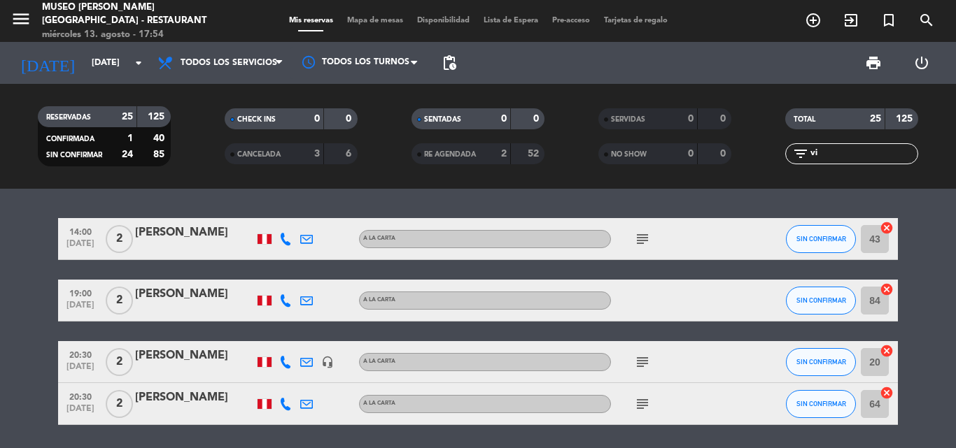
type input "v"
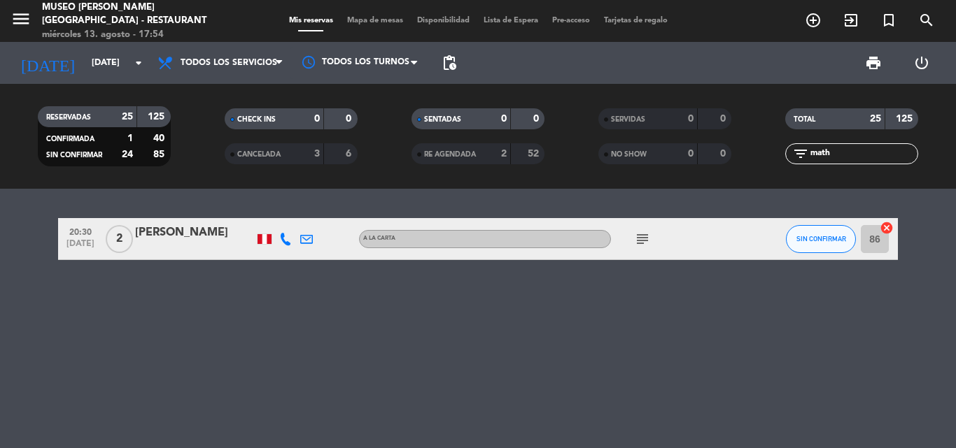
type input "math"
click at [175, 233] on div "[PERSON_NAME]" at bounding box center [194, 233] width 119 height 18
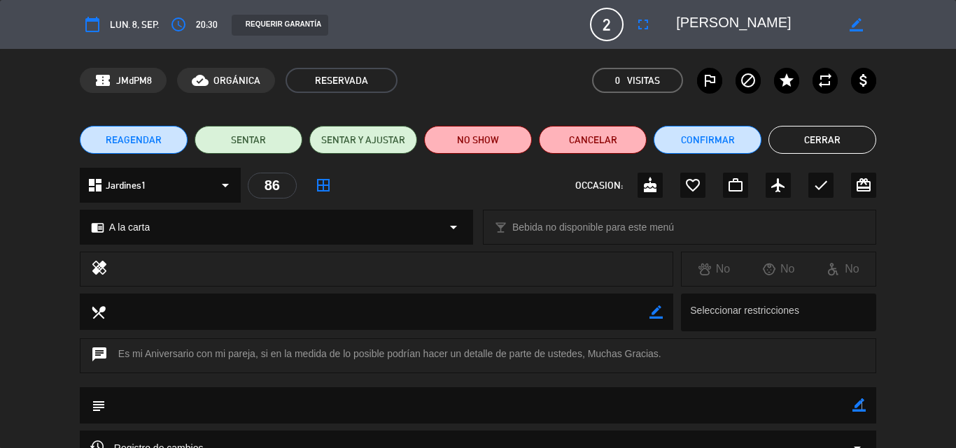
drag, startPoint x: 861, startPoint y: 406, endPoint x: 659, endPoint y: 411, distance: 202.2
click at [860, 405] on icon "border_color" at bounding box center [858, 405] width 13 height 13
click at [627, 405] on textarea at bounding box center [479, 406] width 746 height 36
paste textarea "Ya te lo dije [DATE] pero [DATE] te lo vuelvo a preguntar Tu veux être ma petit…"
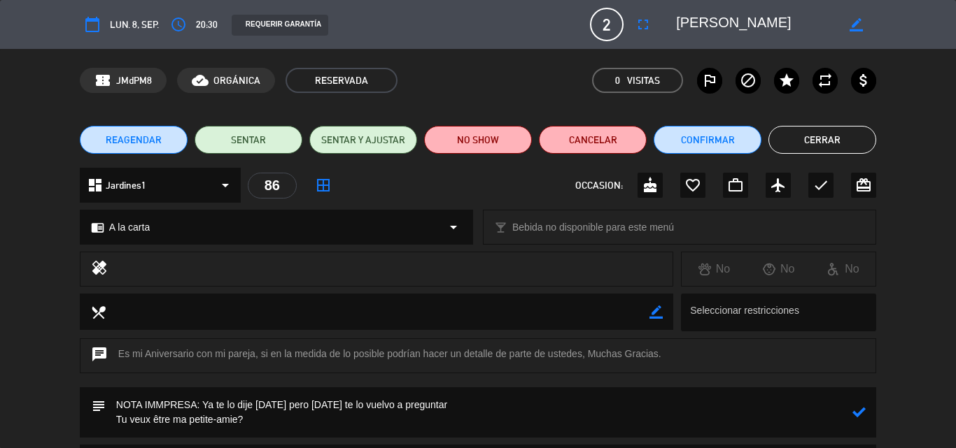
type textarea "NOTA IMMPRESA: Ya te lo dije [DATE] pero [DATE] te lo vuelvo a preguntar Tu veu…"
click at [858, 413] on icon at bounding box center [858, 412] width 13 height 13
click at [817, 187] on icon "check" at bounding box center [820, 185] width 17 height 17
click at [691, 142] on button "Confirmar" at bounding box center [707, 140] width 108 height 28
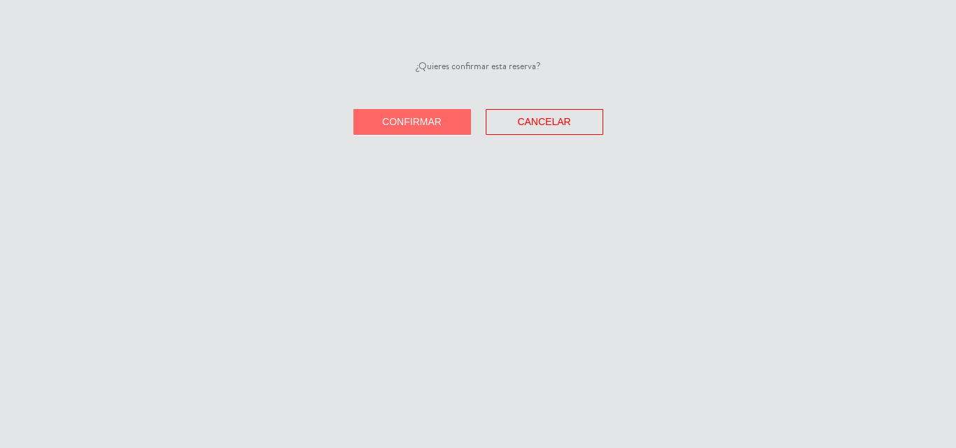
click at [445, 113] on button "Confirmar" at bounding box center [412, 122] width 118 height 26
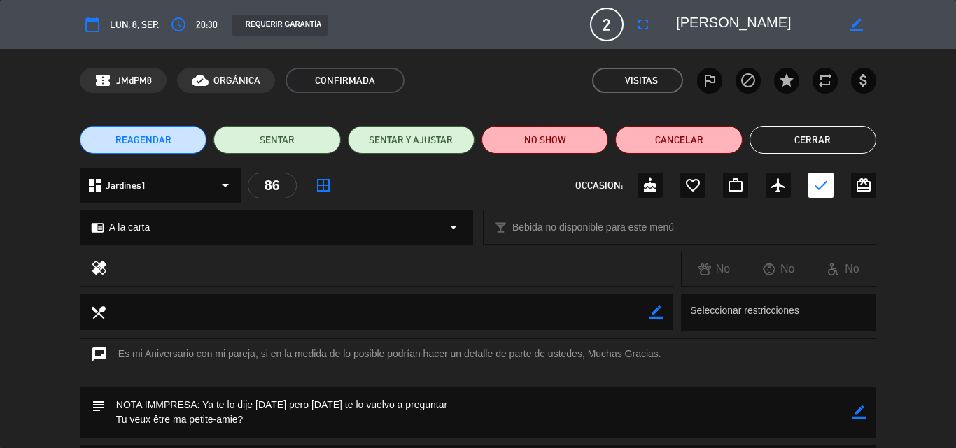
click at [807, 140] on button "Cerrar" at bounding box center [812, 140] width 127 height 28
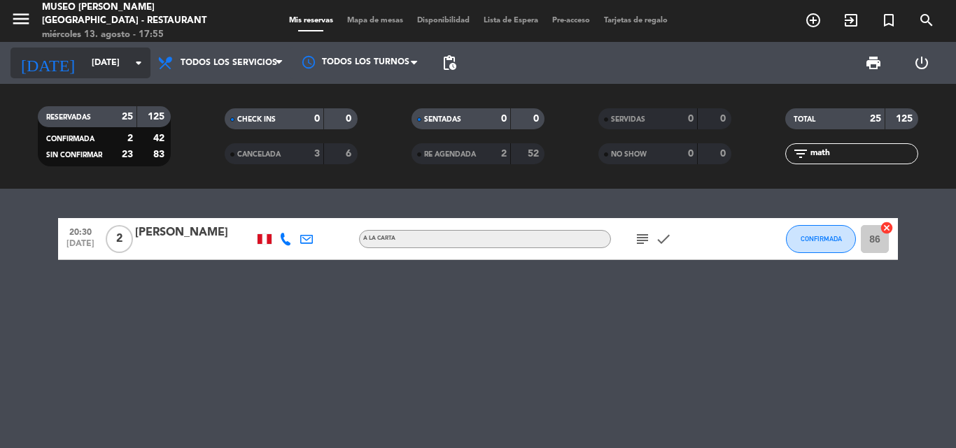
click at [85, 63] on input "[DATE]" at bounding box center [144, 63] width 118 height 24
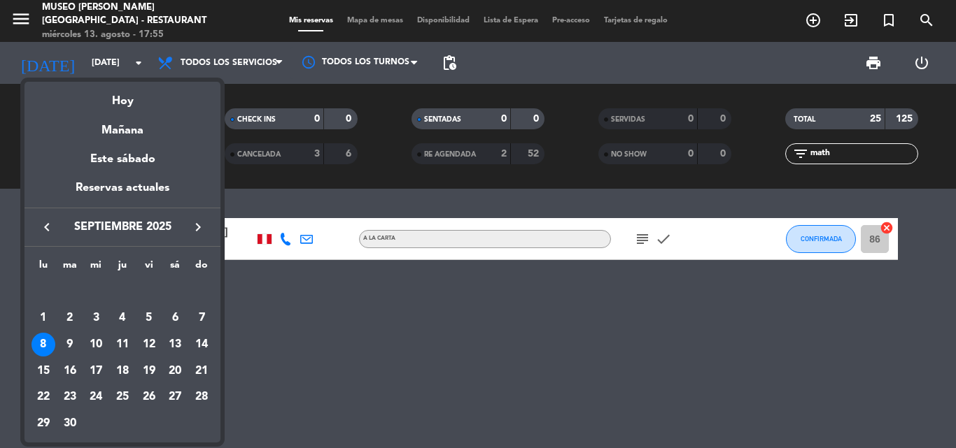
click at [45, 230] on icon "keyboard_arrow_left" at bounding box center [46, 227] width 17 height 17
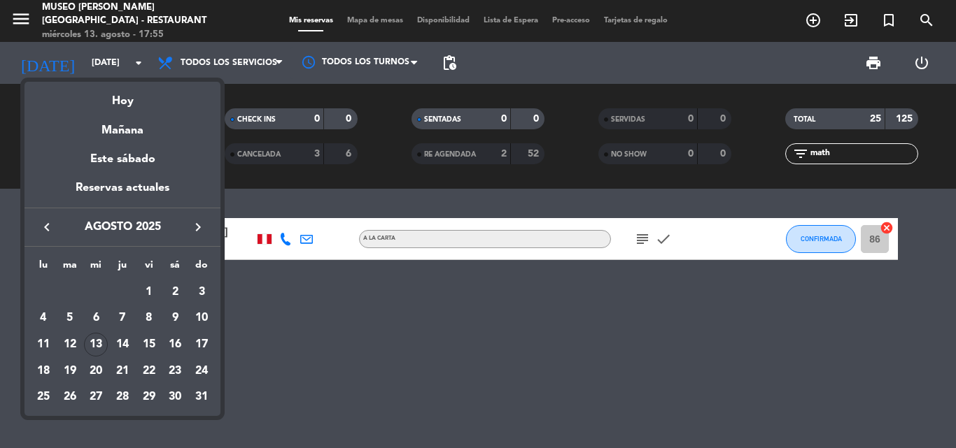
click at [199, 222] on icon "keyboard_arrow_right" at bounding box center [198, 227] width 17 height 17
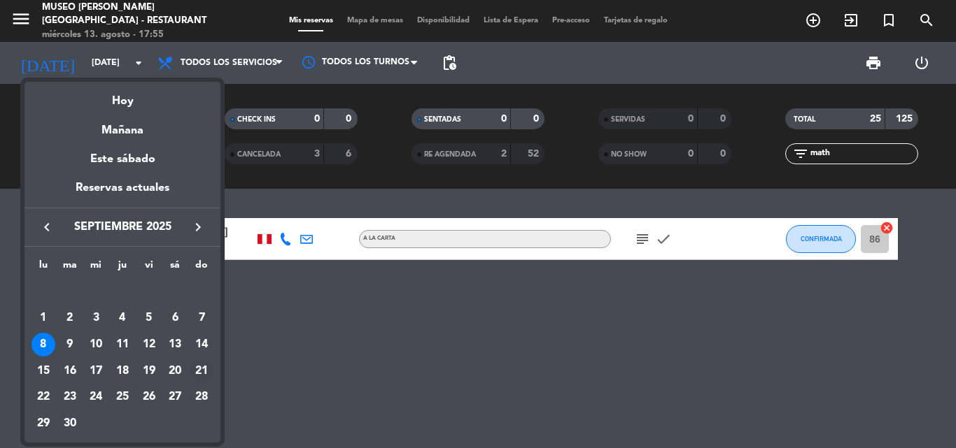
click at [198, 371] on div "21" at bounding box center [202, 372] width 24 height 24
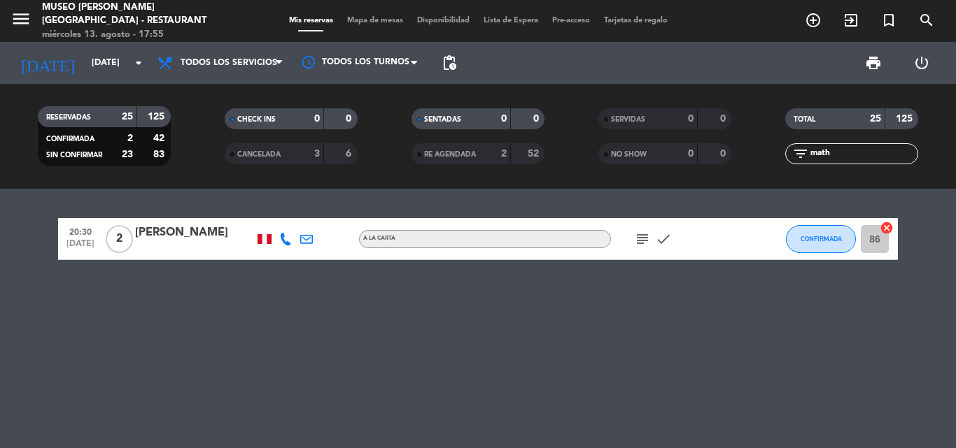
type input "[DATE]"
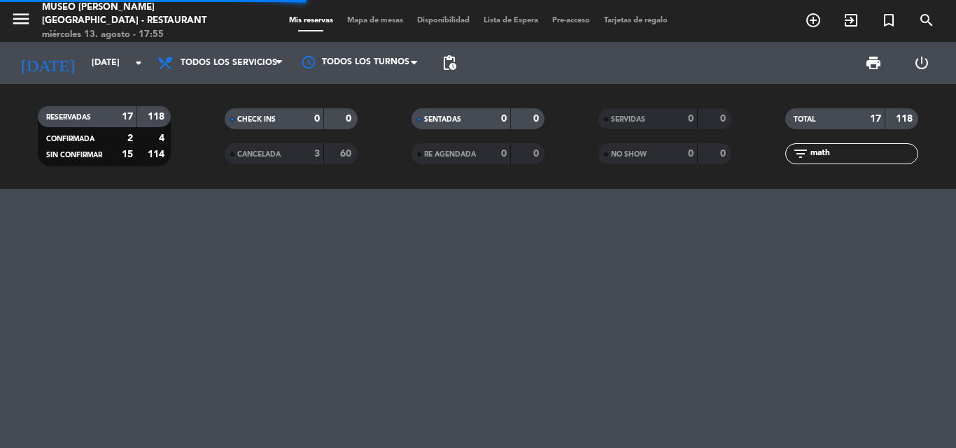
drag, startPoint x: 840, startPoint y: 155, endPoint x: 614, endPoint y: 155, distance: 225.9
click at [614, 155] on div "RESERVADAS 17 118 CONFIRMADA 2 4 SIN CONFIRMAR 15 114 CHECK INS 0 0 CANCELADA 3…" at bounding box center [478, 136] width 956 height 77
click at [677, 152] on div "RESERVADAS 17 118 CONFIRMADA 2 4 SIN CONFIRMAR 15 114 CHECK INS 0 0 CANCELADA 3…" at bounding box center [478, 136] width 956 height 77
type input "QNT"
drag, startPoint x: 852, startPoint y: 151, endPoint x: 619, endPoint y: 150, distance: 232.9
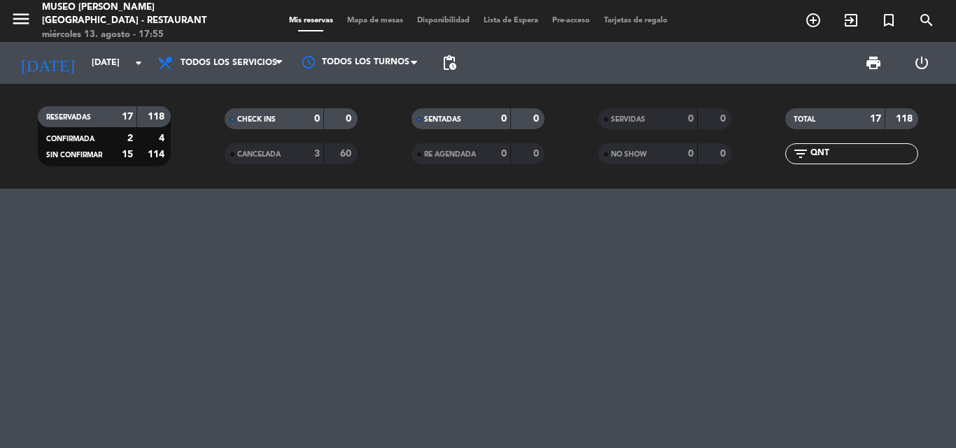
click at [620, 151] on div "RESERVADAS 17 118 CONFIRMADA 2 4 SIN CONFIRMAR 15 114 CHECK INS 0 0 CANCELADA 3…" at bounding box center [478, 136] width 956 height 77
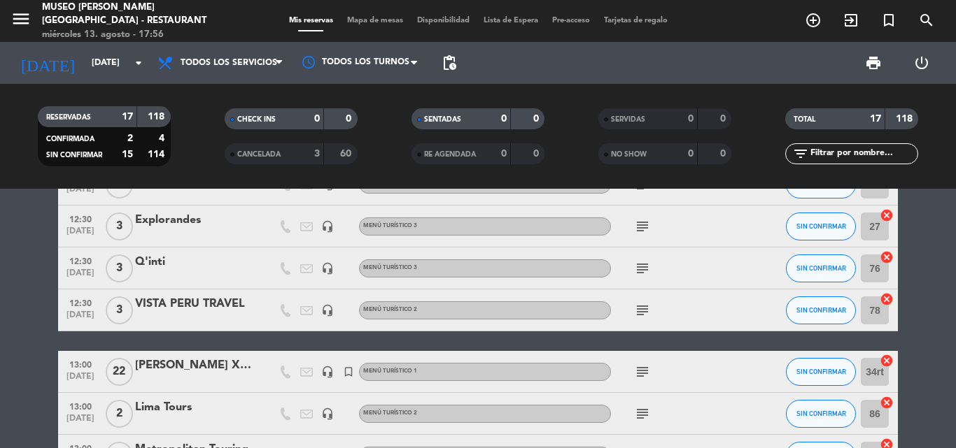
scroll to position [140, 0]
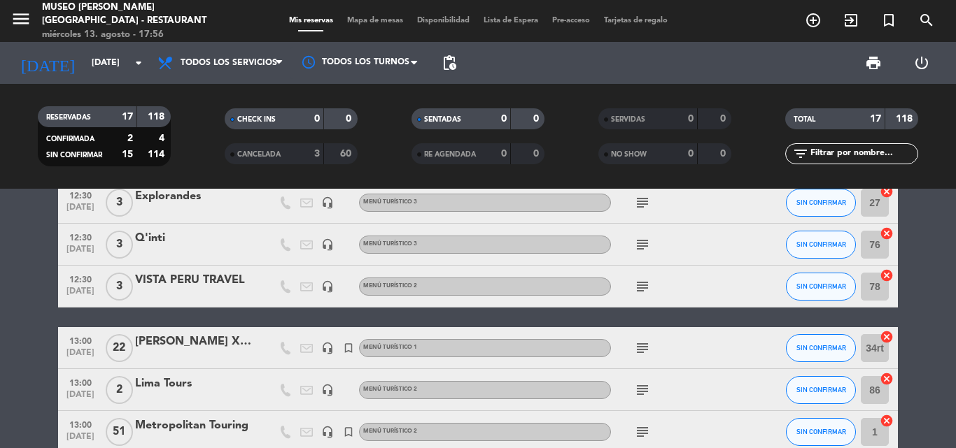
click at [152, 242] on div "Q'inti" at bounding box center [194, 238] width 119 height 18
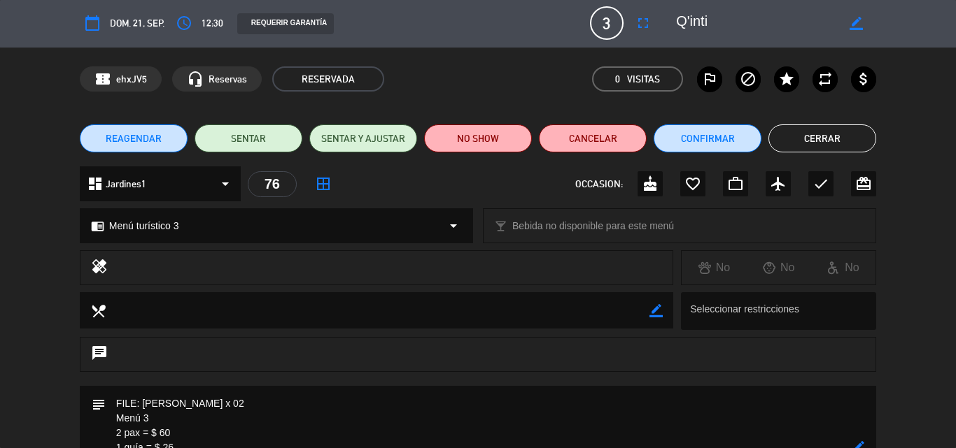
scroll to position [0, 0]
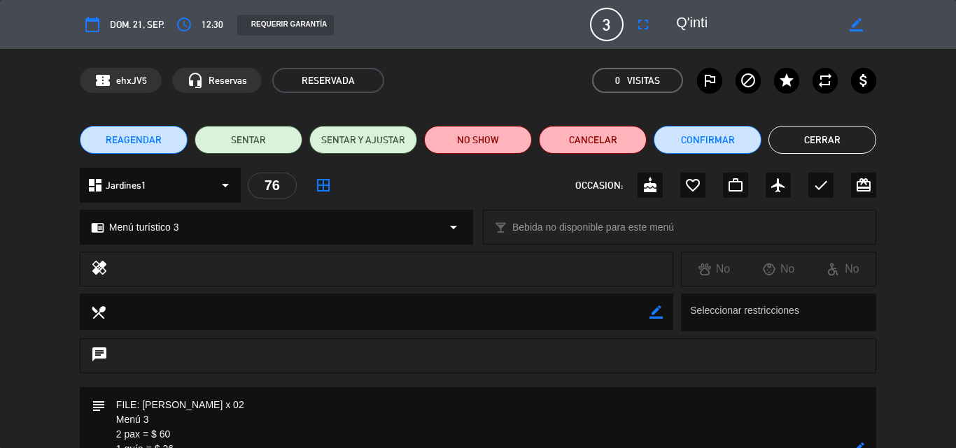
click at [145, 136] on span "REAGENDAR" at bounding box center [134, 140] width 56 height 15
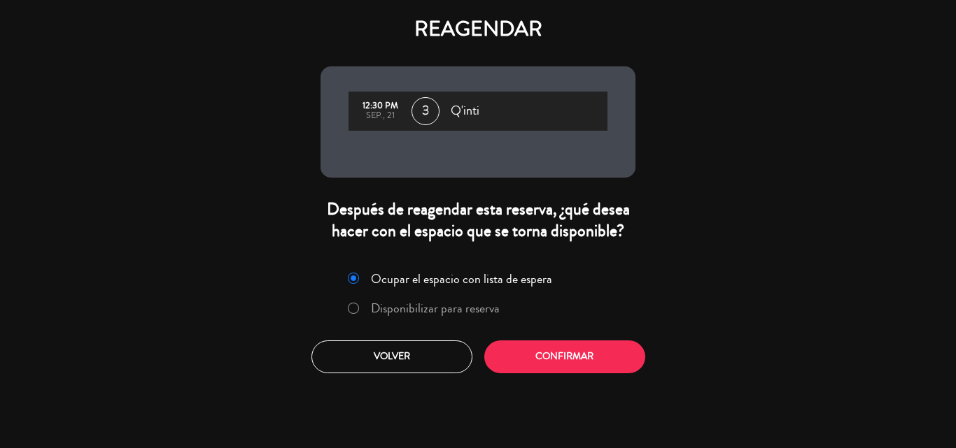
click at [478, 308] on label "Disponibilizar para reserva" at bounding box center [435, 308] width 129 height 13
click at [576, 355] on button "Confirmar" at bounding box center [564, 357] width 161 height 33
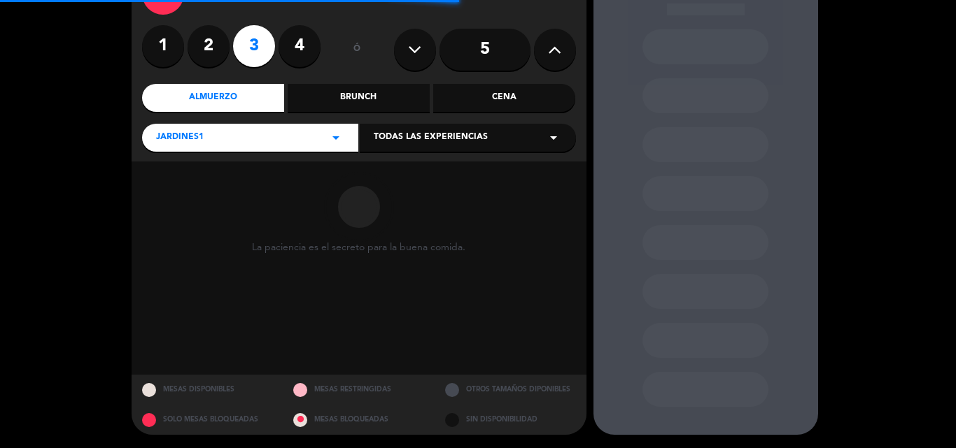
scroll to position [94, 0]
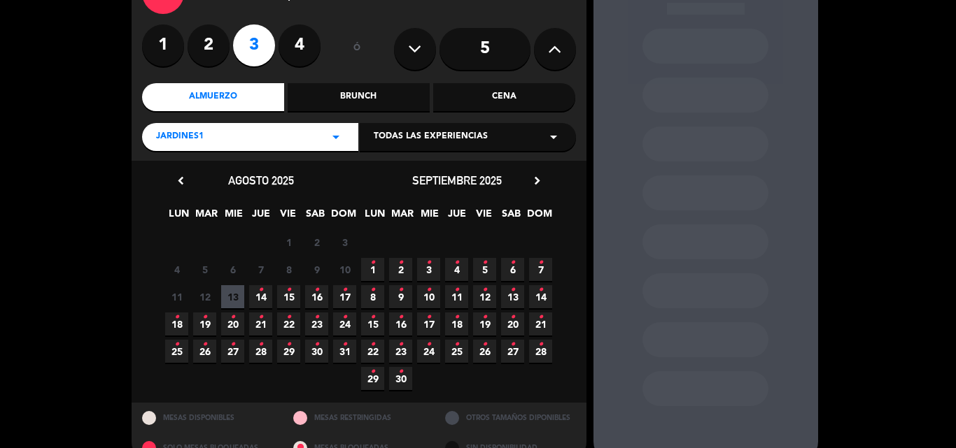
click at [514, 269] on icon "•" at bounding box center [512, 263] width 5 height 22
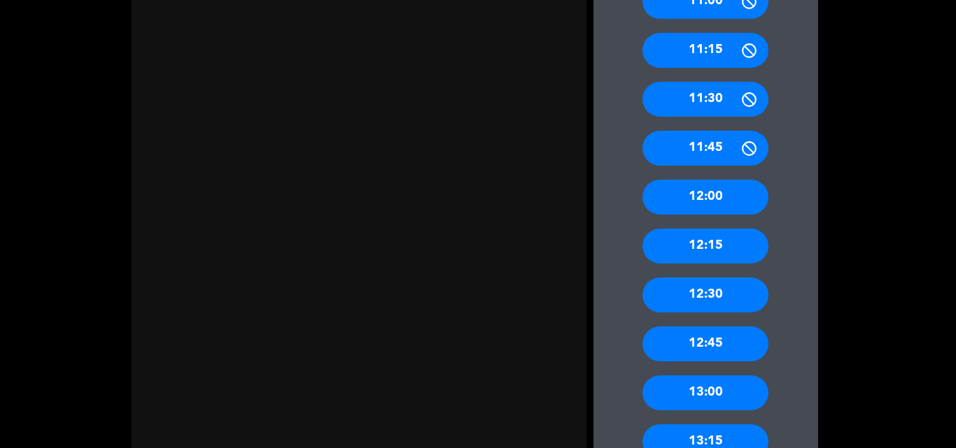
click at [718, 301] on div "12:30" at bounding box center [705, 295] width 126 height 35
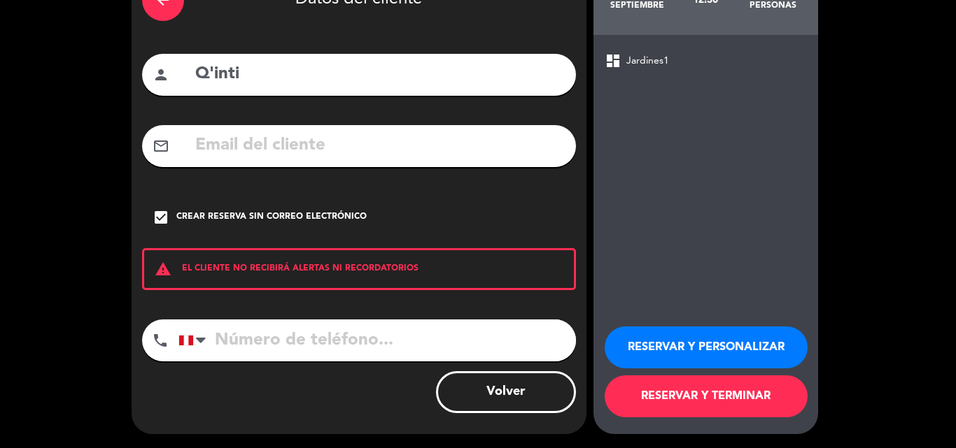
scroll to position [91, 0]
drag, startPoint x: 665, startPoint y: 344, endPoint x: 672, endPoint y: 332, distance: 14.4
click at [665, 343] on button "RESERVAR Y PERSONALIZAR" at bounding box center [705, 348] width 203 height 42
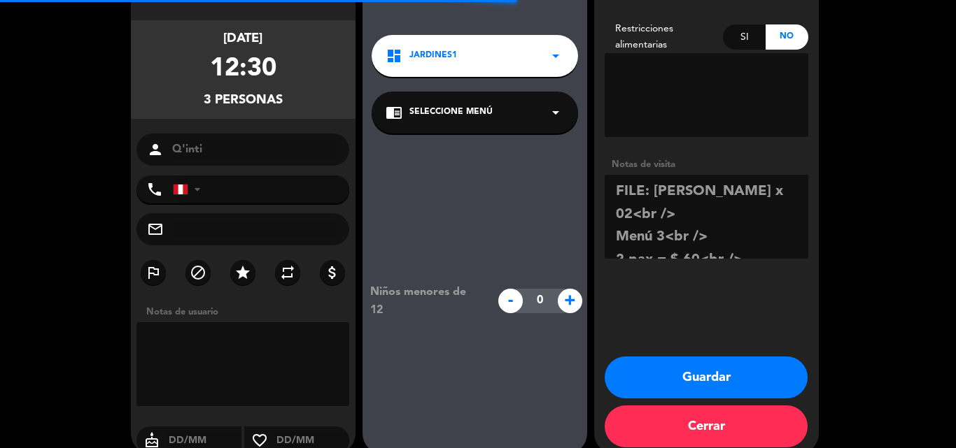
scroll to position [56, 0]
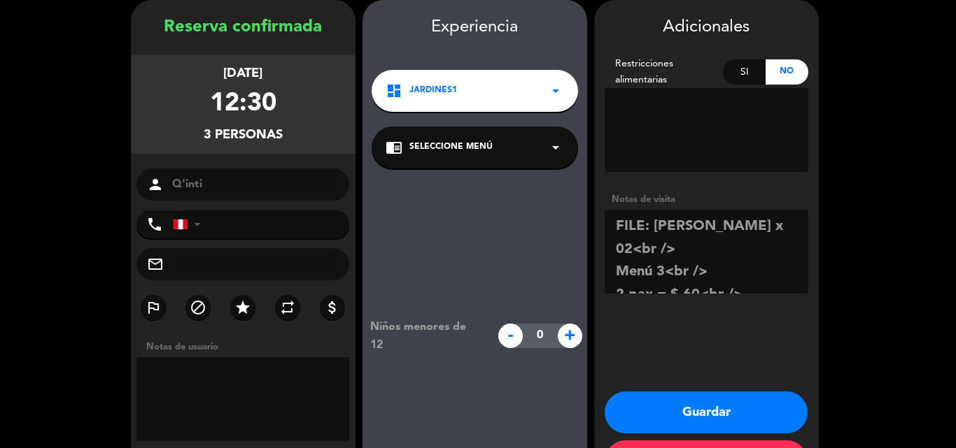
click at [425, 146] on span "Seleccione Menú" at bounding box center [450, 148] width 83 height 14
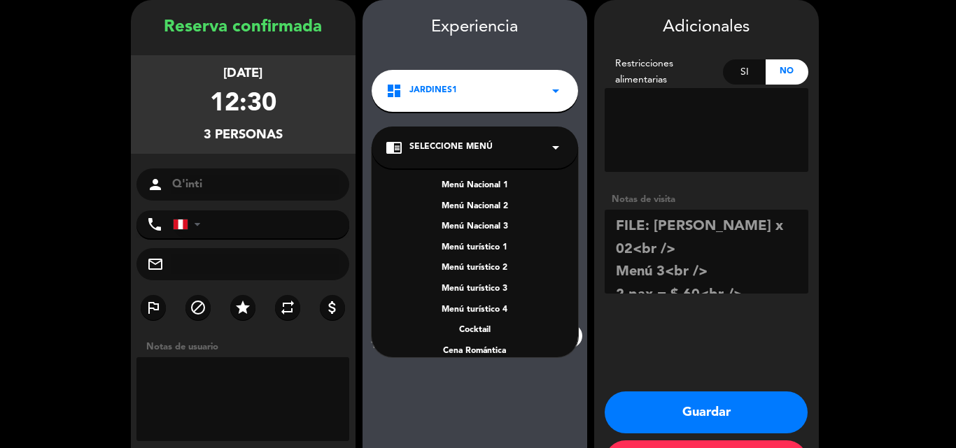
click at [490, 288] on div "Menú turístico 3" at bounding box center [474, 290] width 178 height 14
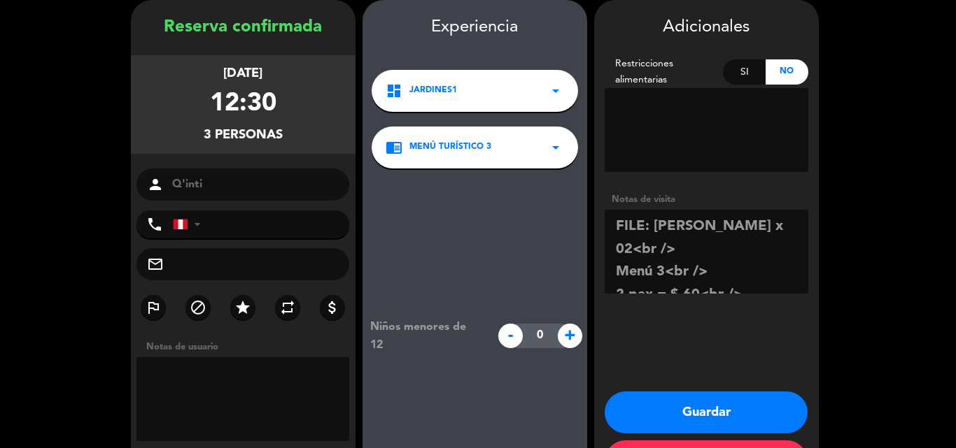
click at [691, 416] on button "Guardar" at bounding box center [705, 413] width 203 height 42
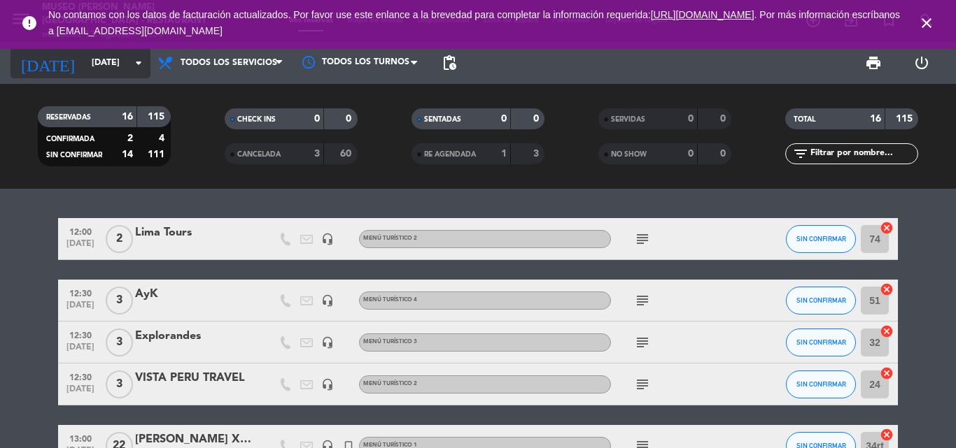
click at [86, 59] on input "[DATE]" at bounding box center [144, 63] width 118 height 24
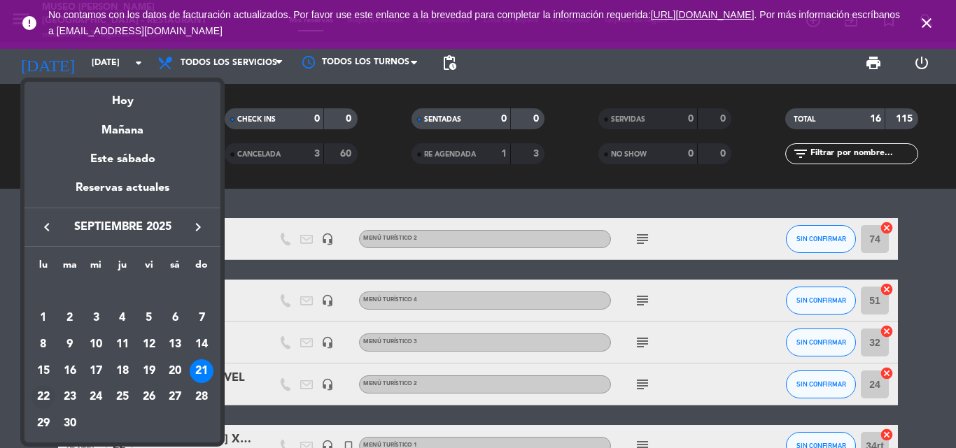
click at [43, 393] on div "22" at bounding box center [43, 397] width 24 height 24
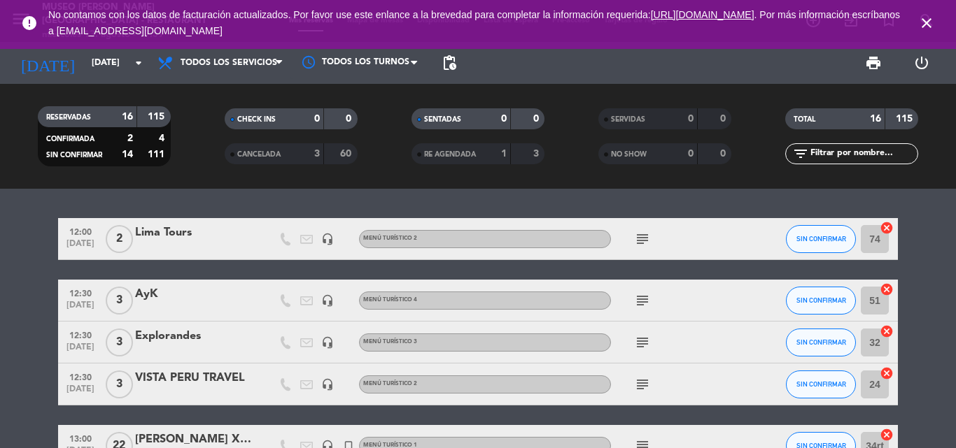
type input "[DATE]"
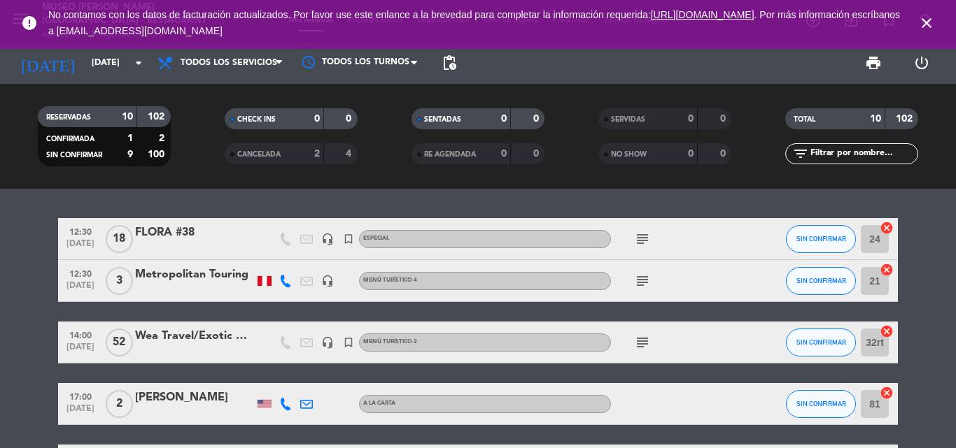
drag, startPoint x: 925, startPoint y: 20, endPoint x: 800, endPoint y: 20, distance: 125.9
click at [926, 20] on icon "close" at bounding box center [926, 23] width 17 height 17
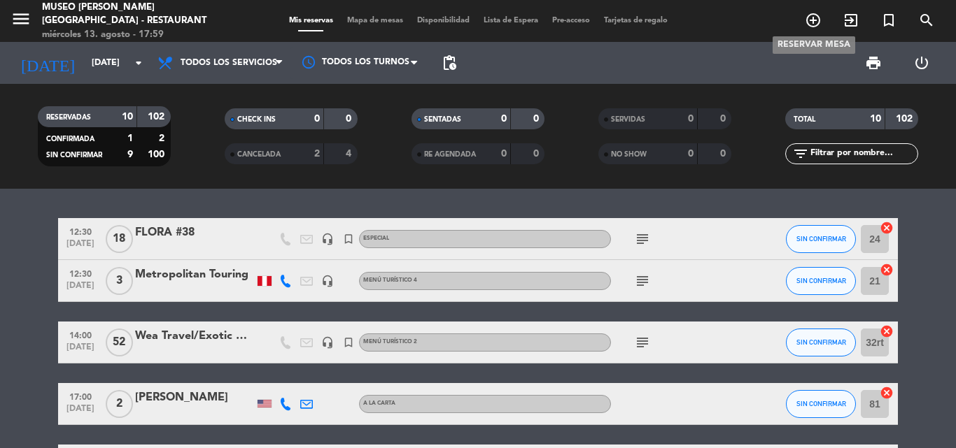
click at [814, 17] on icon "add_circle_outline" at bounding box center [812, 20] width 17 height 17
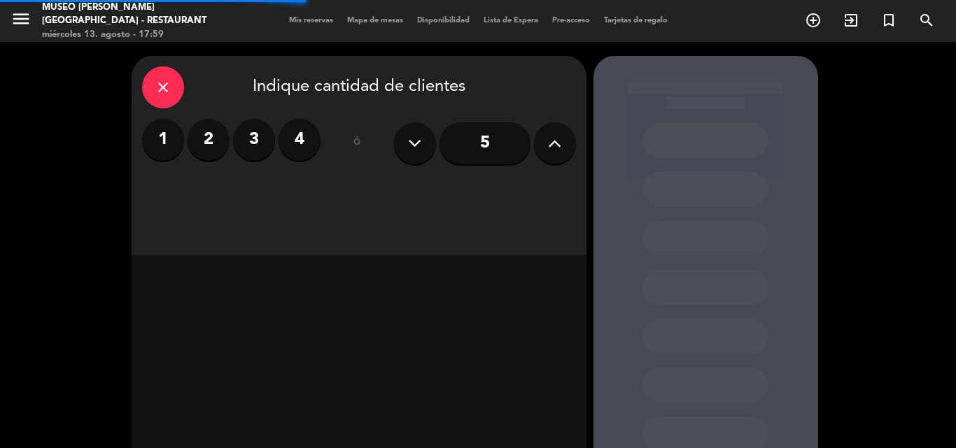
click at [552, 148] on icon at bounding box center [554, 143] width 13 height 21
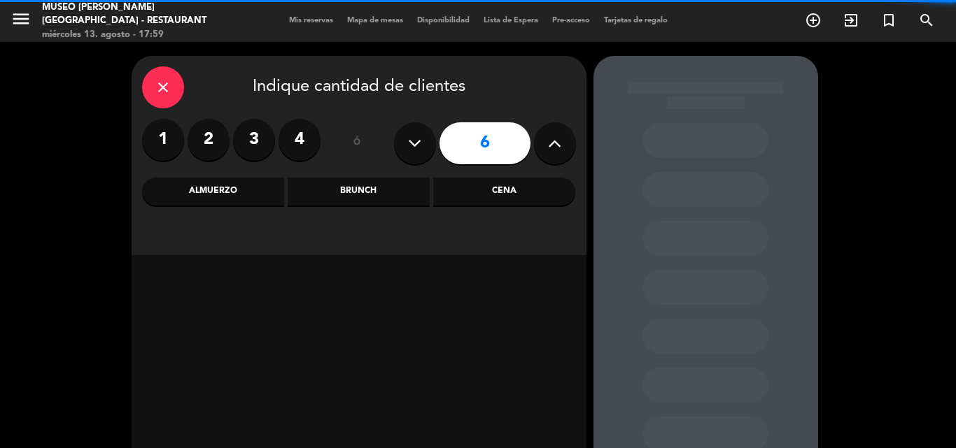
click at [552, 148] on icon at bounding box center [554, 143] width 13 height 21
click at [553, 148] on icon at bounding box center [554, 143] width 13 height 21
type input "10"
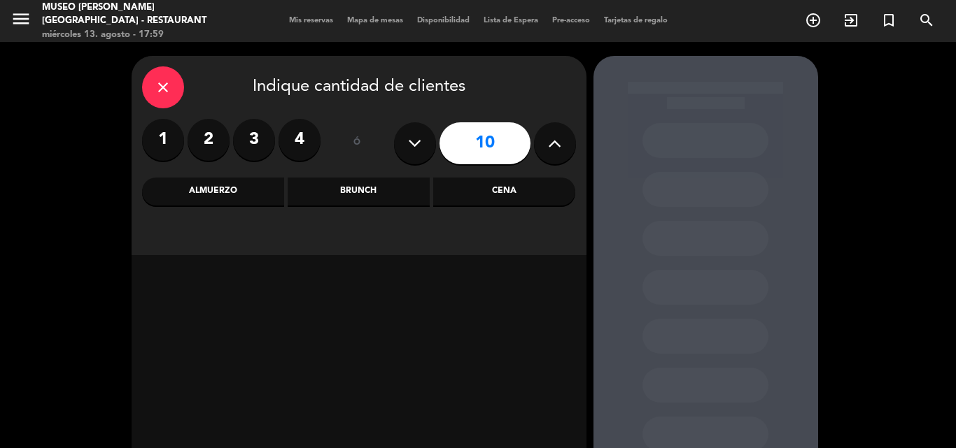
click at [238, 190] on div "Almuerzo" at bounding box center [213, 192] width 142 height 28
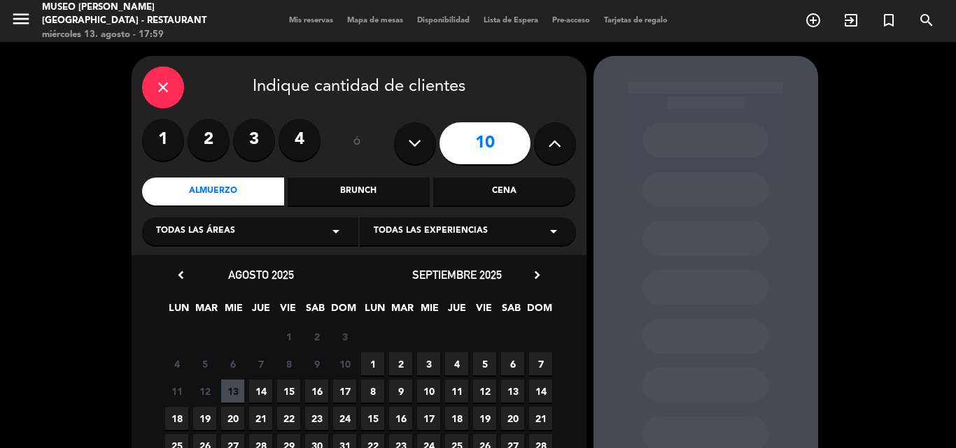
drag, startPoint x: 224, startPoint y: 222, endPoint x: 211, endPoint y: 246, distance: 26.3
click at [224, 223] on div "Todas las áreas arrow_drop_down" at bounding box center [250, 232] width 216 height 28
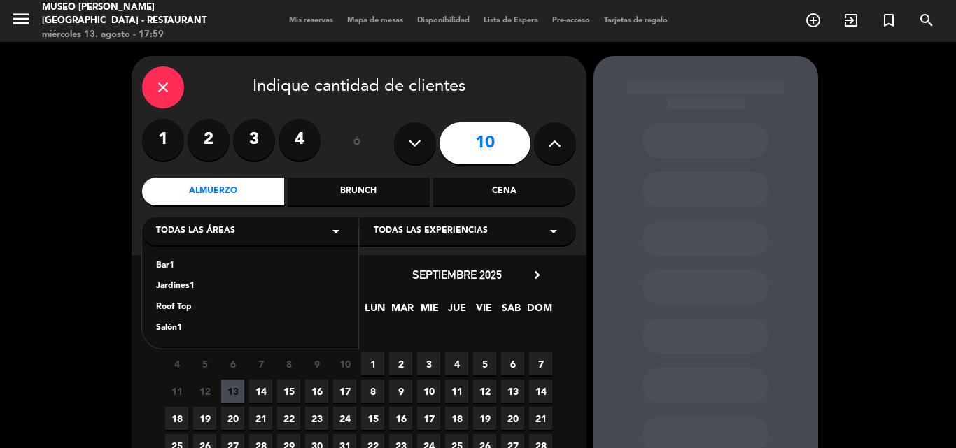
click at [185, 288] on div "Jardines1" at bounding box center [250, 287] width 188 height 14
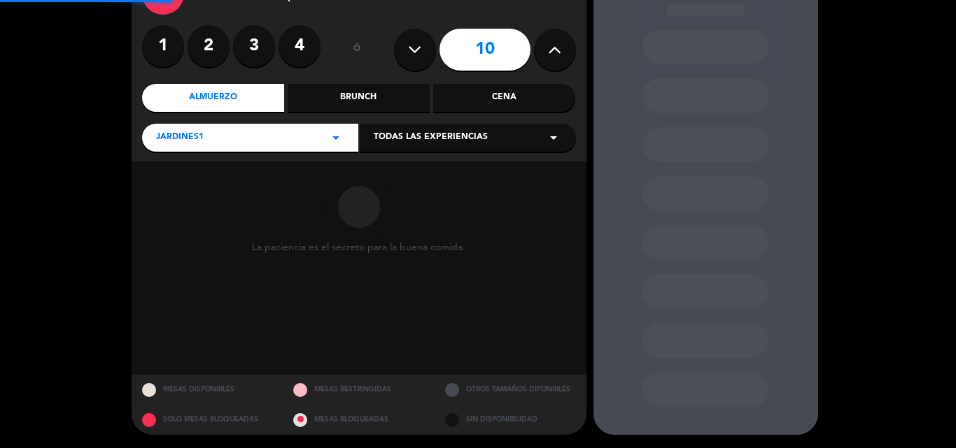
scroll to position [94, 0]
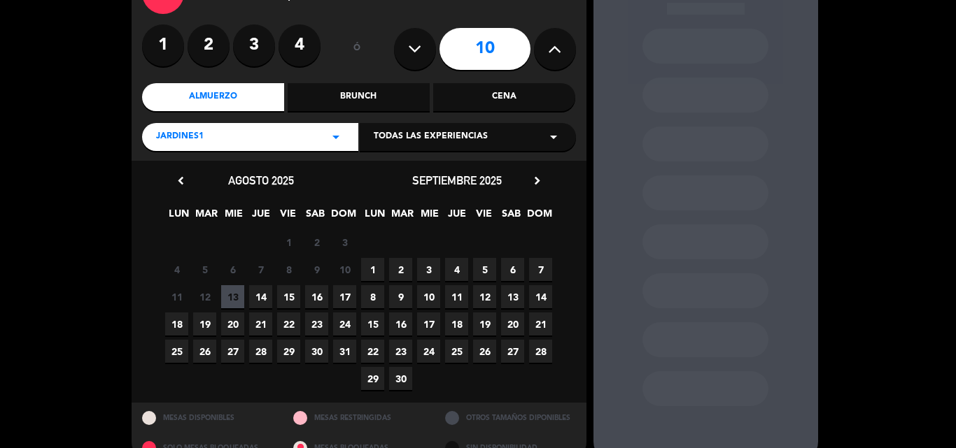
click at [376, 350] on span "22" at bounding box center [372, 351] width 23 height 23
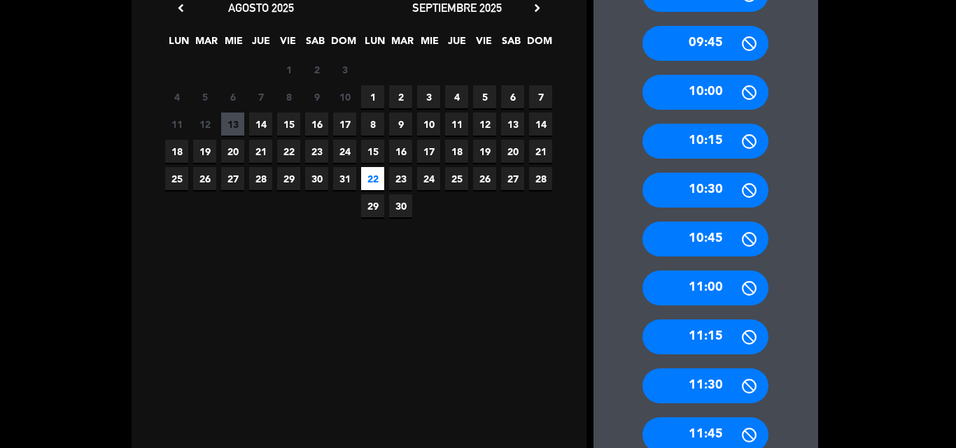
scroll to position [332, 0]
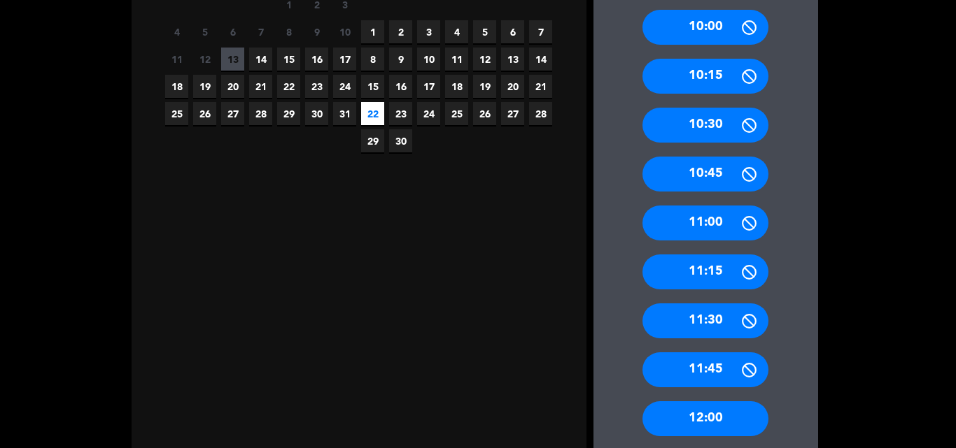
click at [709, 420] on div "12:00" at bounding box center [705, 419] width 126 height 35
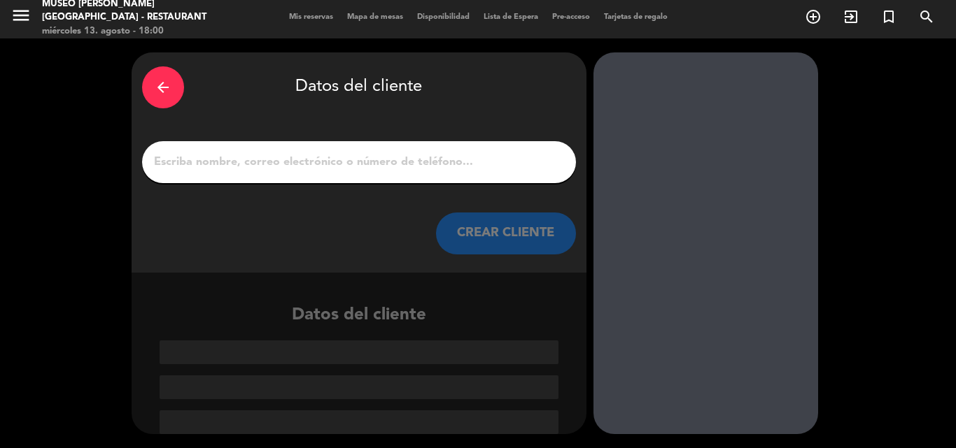
click at [371, 166] on input "1" at bounding box center [358, 162] width 413 height 20
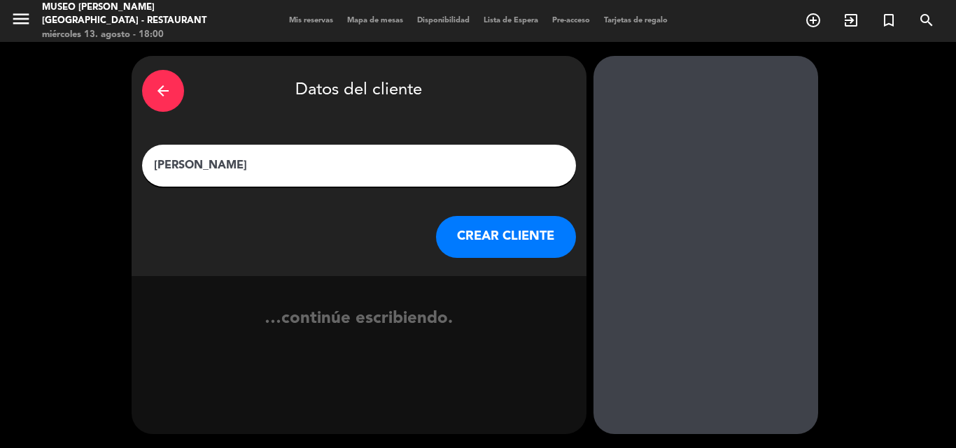
type input "[PERSON_NAME]"
click at [495, 229] on button "CREAR CLIENTE" at bounding box center [506, 237] width 140 height 42
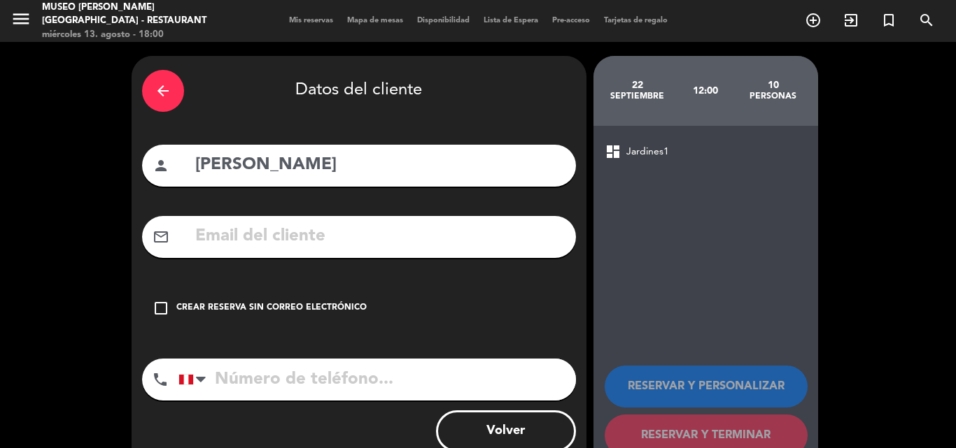
click at [213, 313] on div "Crear reserva sin correo electrónico" at bounding box center [271, 308] width 190 height 14
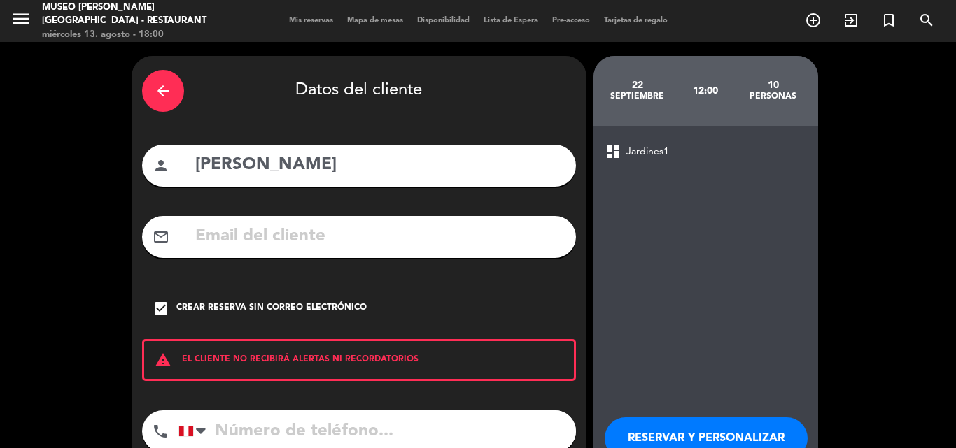
scroll to position [91, 0]
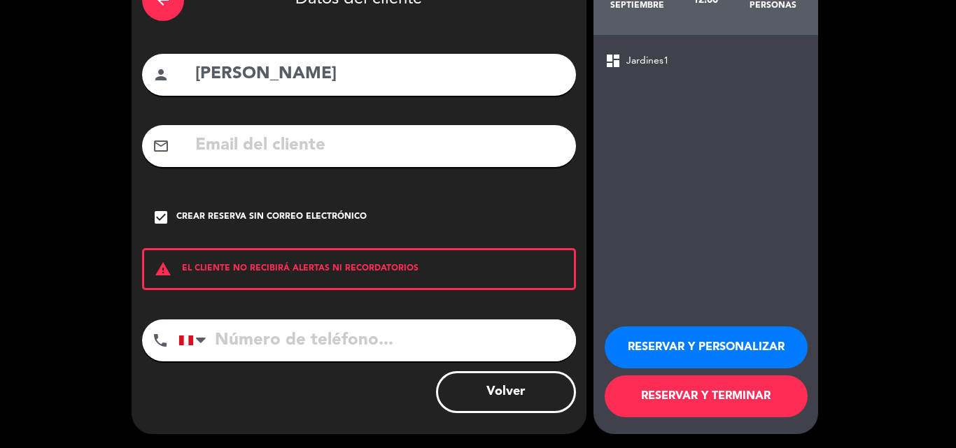
click at [700, 396] on button "RESERVAR Y TERMINAR" at bounding box center [705, 397] width 203 height 42
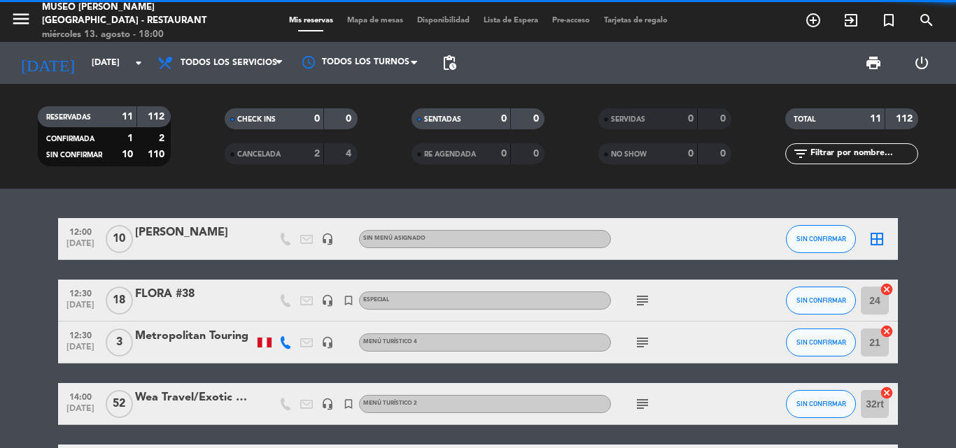
click at [846, 152] on input "text" at bounding box center [863, 153] width 108 height 15
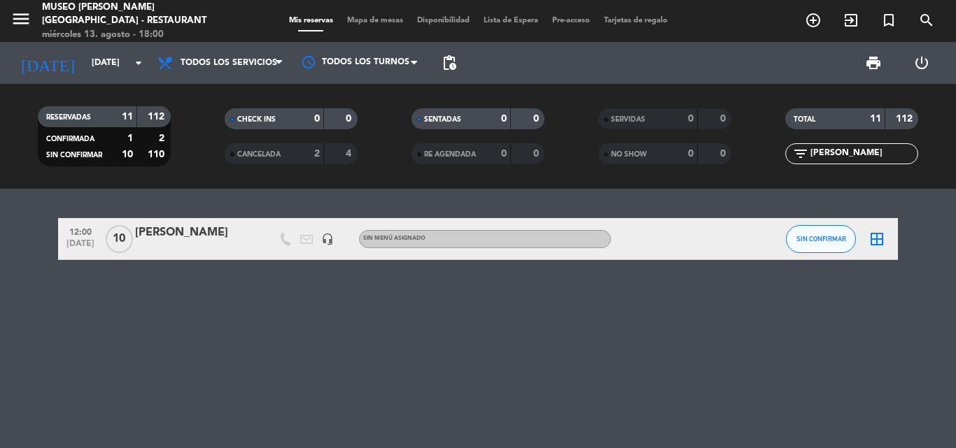
type input "[PERSON_NAME]"
click at [203, 231] on div "[PERSON_NAME]" at bounding box center [194, 233] width 119 height 18
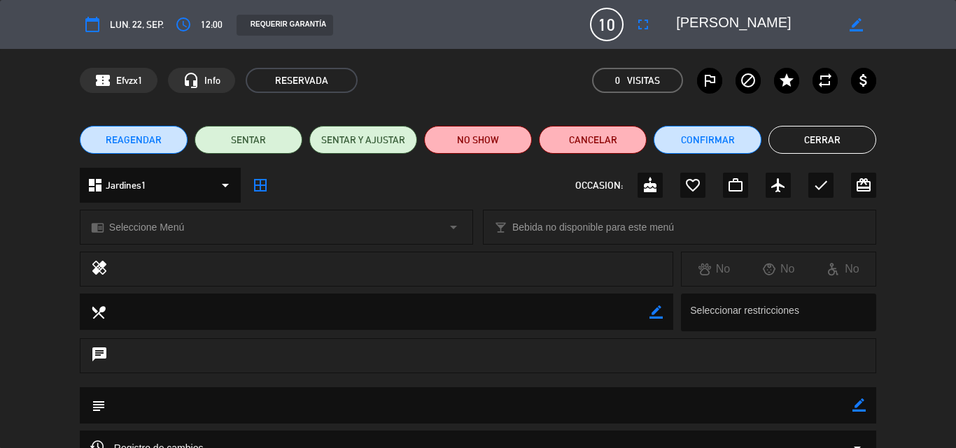
click at [859, 405] on icon "border_color" at bounding box center [858, 405] width 13 height 13
click at [783, 406] on textarea at bounding box center [479, 406] width 746 height 36
paste textarea "Solicitud de reserva de [GEOGRAPHIC_DATA]"
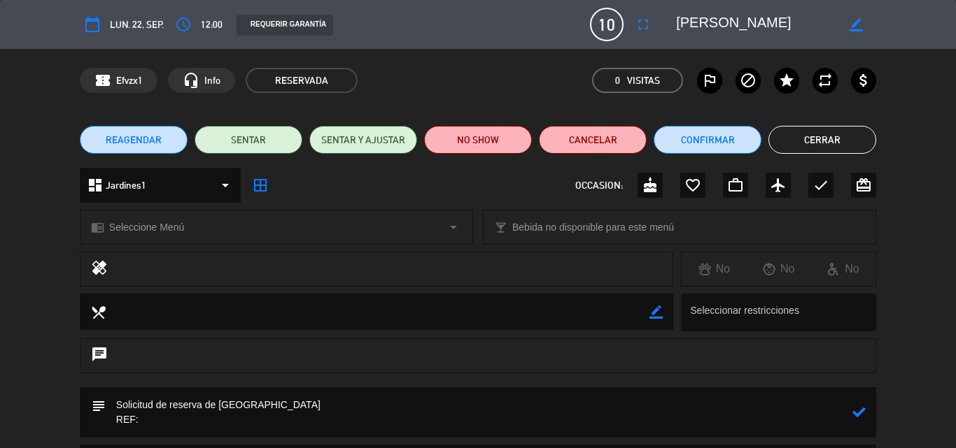
paste textarea "INT.2025.CVN - Setiembre"
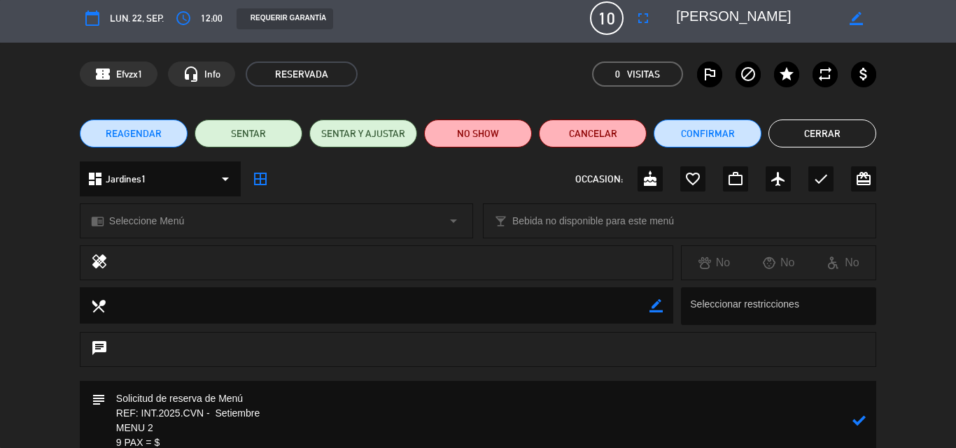
scroll to position [21, 0]
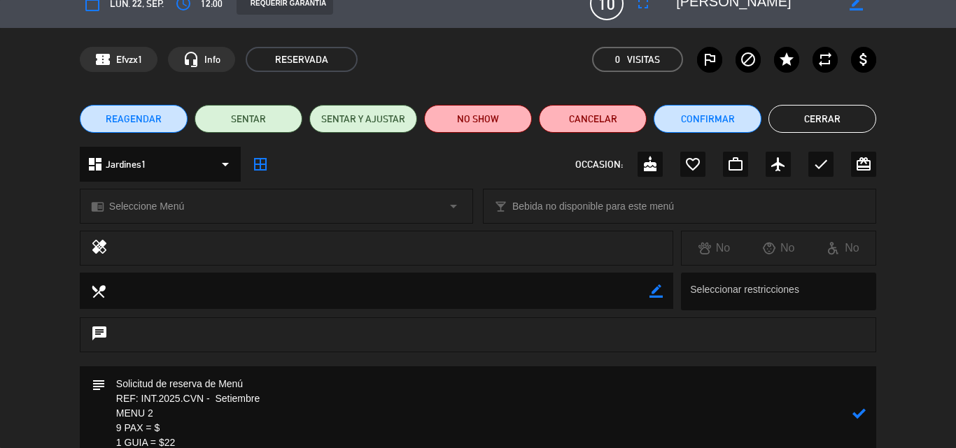
click at [178, 429] on textarea at bounding box center [479, 414] width 746 height 94
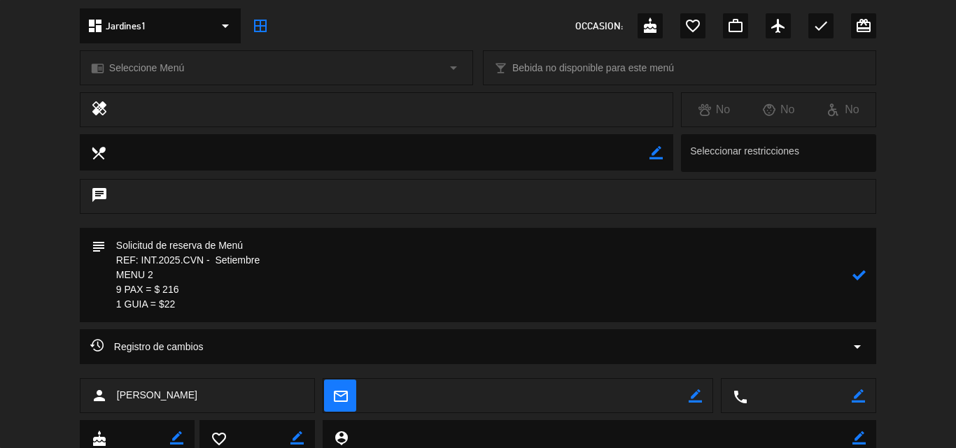
scroll to position [161, 0]
click at [206, 302] on textarea at bounding box center [479, 274] width 746 height 94
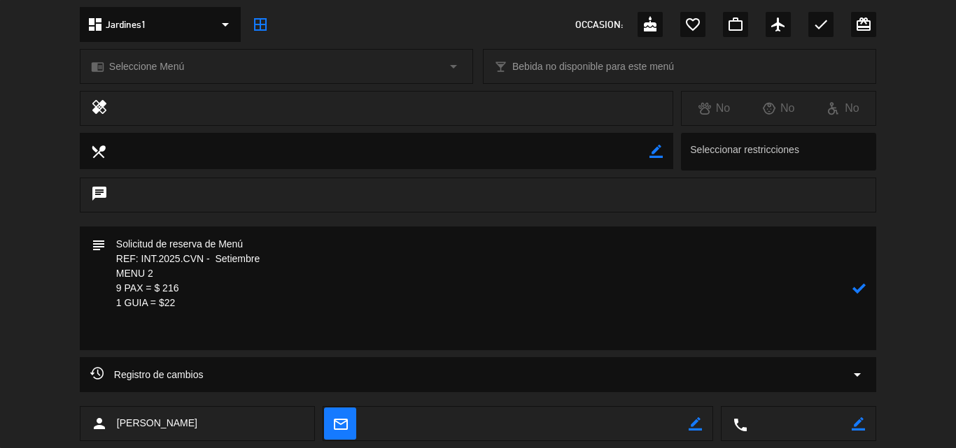
paste textarea "Ensalada Solterito / Ravioles de aji [PERSON_NAME] / mini copita de mousse de l…"
click at [202, 329] on textarea at bounding box center [479, 289] width 746 height 124
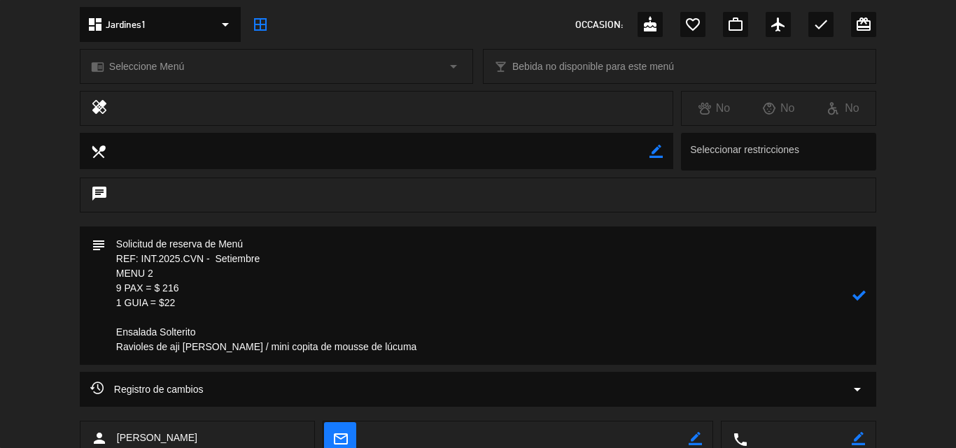
click at [233, 348] on textarea at bounding box center [479, 296] width 746 height 139
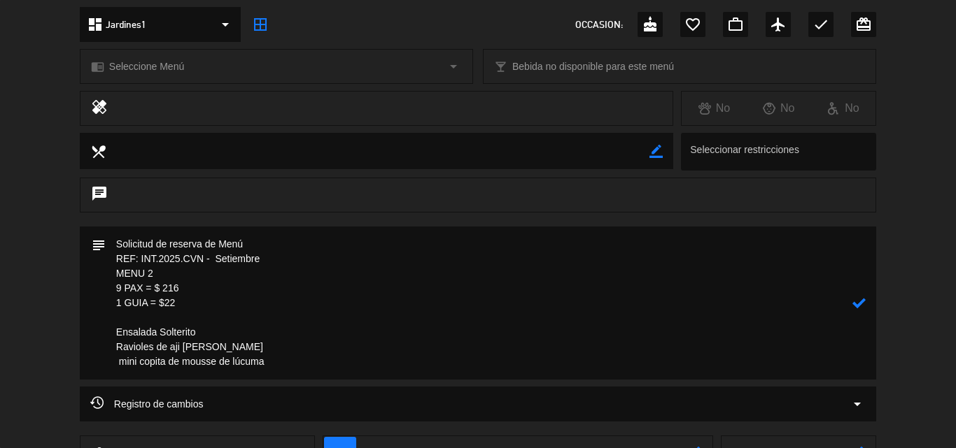
click at [220, 327] on textarea at bounding box center [479, 303] width 746 height 153
click at [115, 329] on textarea at bounding box center [479, 303] width 746 height 153
click at [112, 346] on textarea at bounding box center [479, 303] width 746 height 153
click at [118, 360] on textarea at bounding box center [479, 303] width 746 height 153
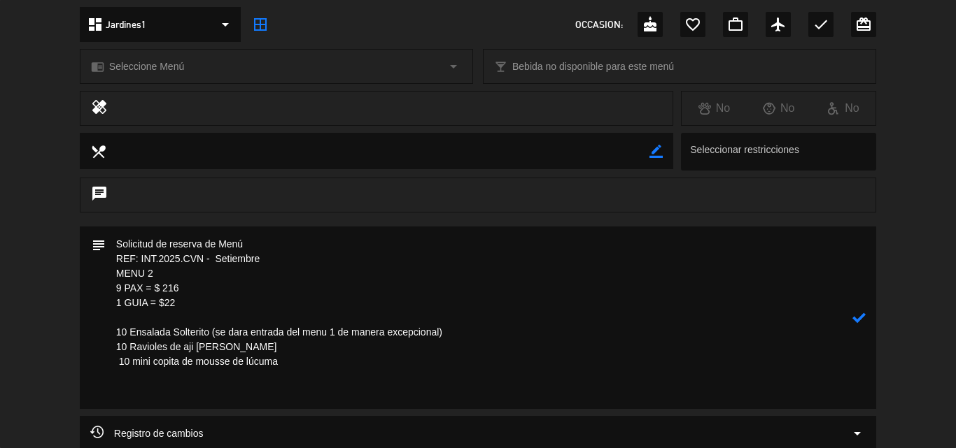
drag, startPoint x: 344, startPoint y: 357, endPoint x: 408, endPoint y: 439, distance: 103.1
click at [343, 357] on textarea at bounding box center [479, 318] width 746 height 183
click at [234, 383] on textarea at bounding box center [479, 318] width 746 height 183
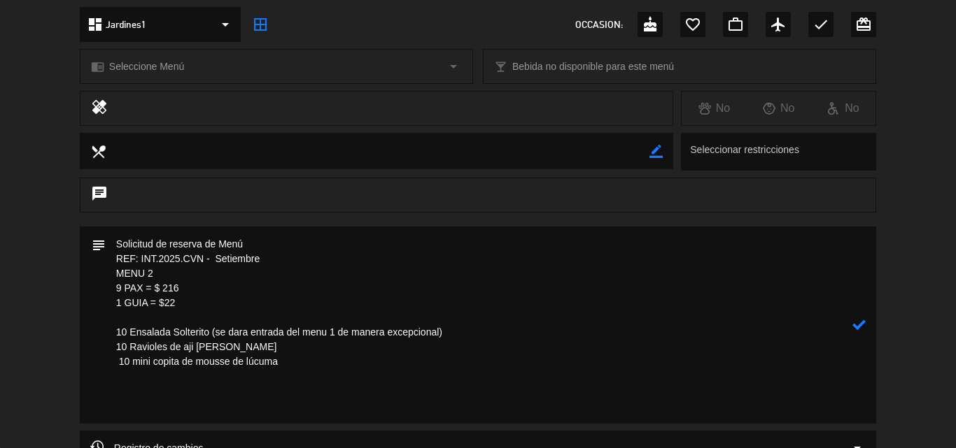
paste textarea "Incluye: 01 agua munay y 01 bebida caliente (café americano y/o infusiones). No…"
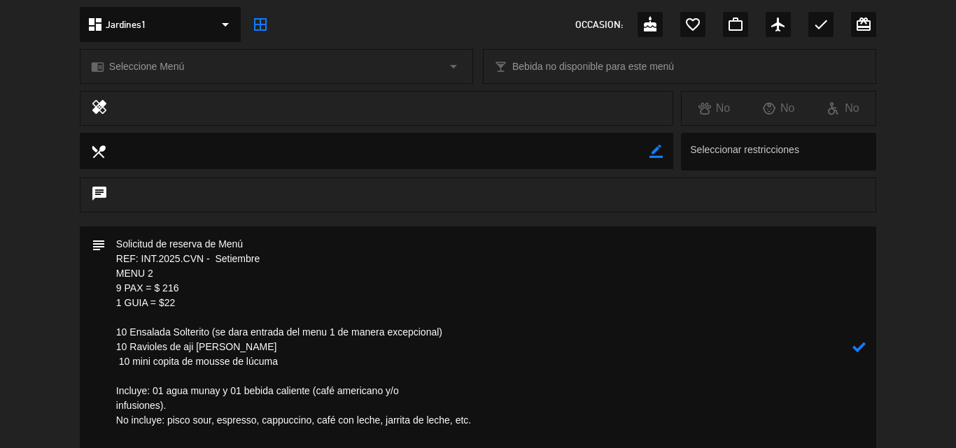
click at [449, 388] on textarea at bounding box center [479, 347] width 746 height 241
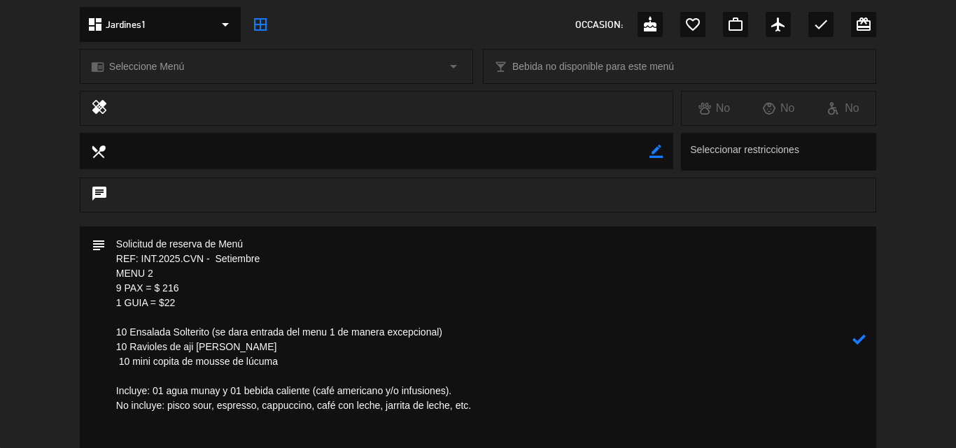
click at [858, 338] on icon at bounding box center [858, 339] width 13 height 13
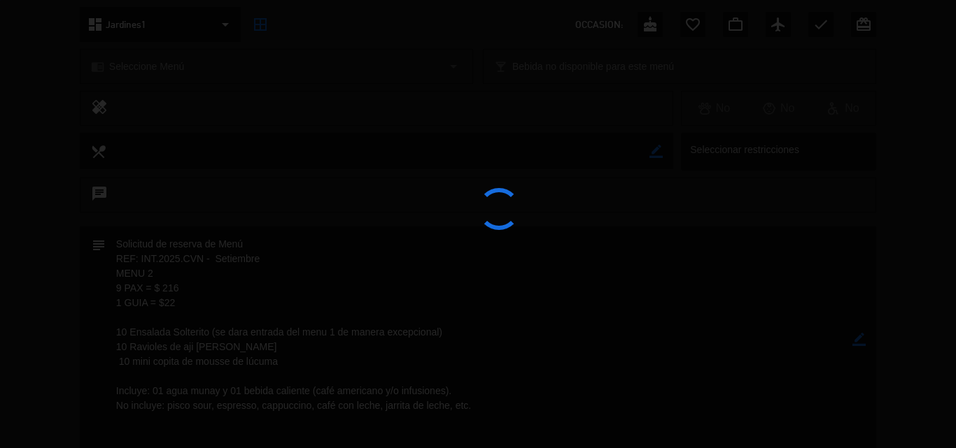
type textarea "Solicitud de reserva de Menú REF: INT.2025.CVN - Setiembre MENU 2 9 PAX = $ 216…"
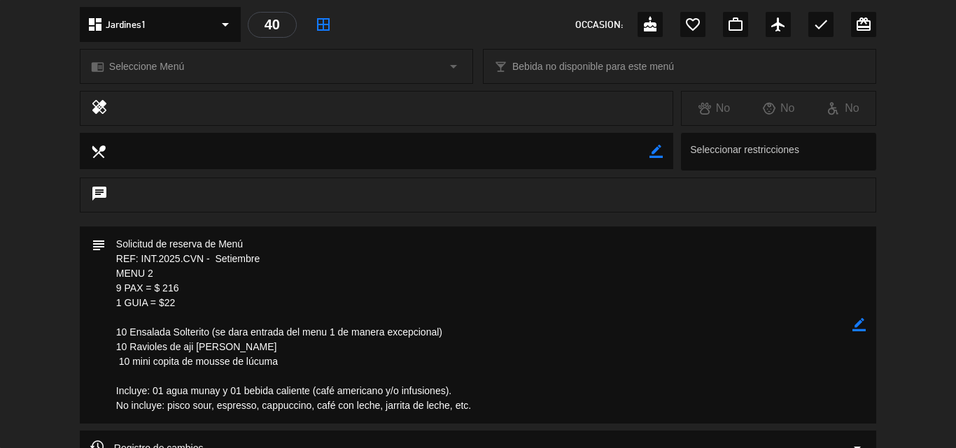
click at [178, 62] on span "Seleccione Menú" at bounding box center [146, 67] width 75 height 16
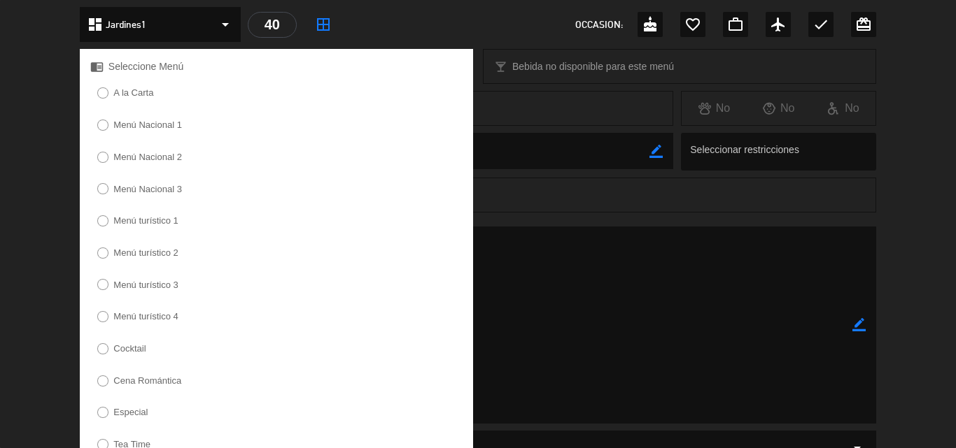
click at [161, 253] on label "Menú turístico 2" at bounding box center [145, 252] width 65 height 9
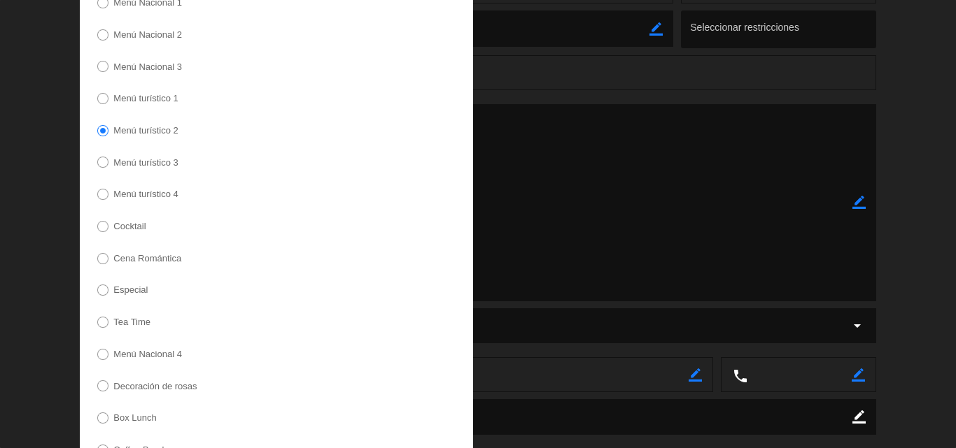
scroll to position [426, 0]
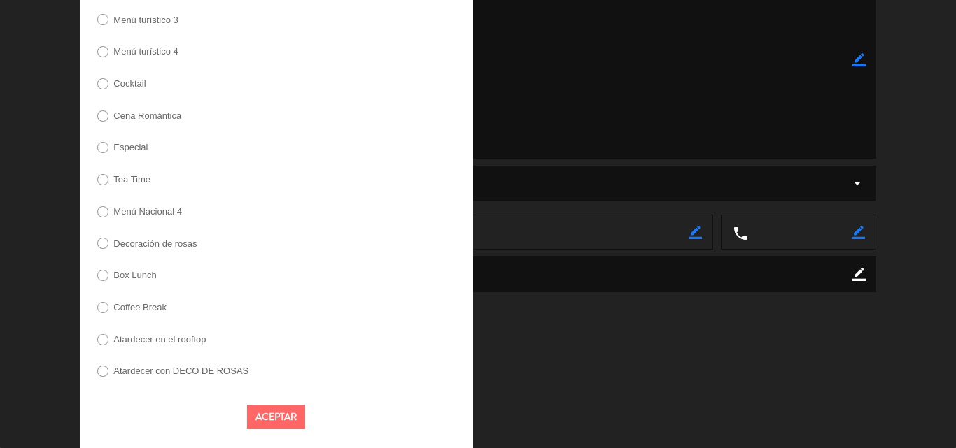
click at [264, 409] on button "Aceptar" at bounding box center [276, 417] width 58 height 24
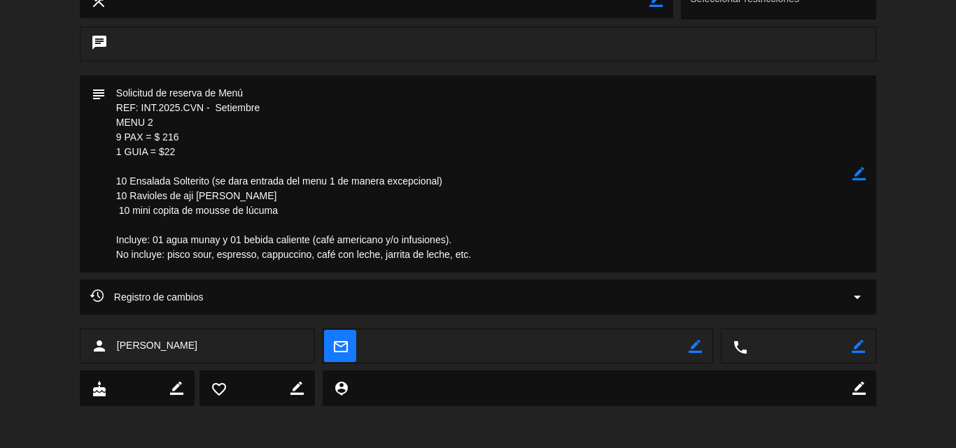
scroll to position [312, 0]
click at [368, 125] on textarea at bounding box center [479, 174] width 746 height 197
click at [293, 139] on textarea at bounding box center [479, 174] width 746 height 197
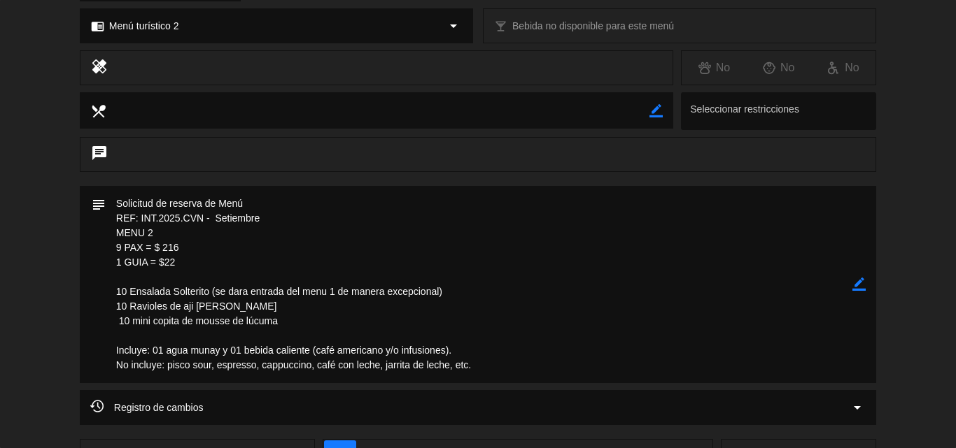
scroll to position [0, 0]
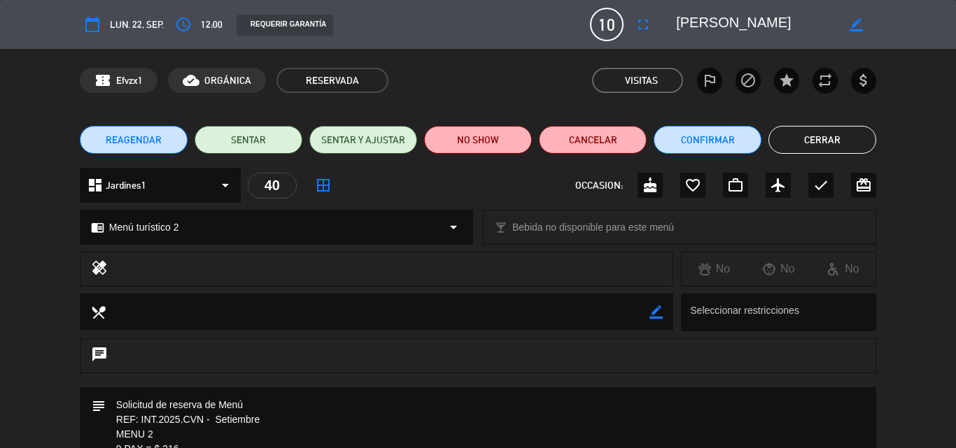
click at [831, 141] on button "Cerrar" at bounding box center [822, 140] width 108 height 28
